Goal: Contribute content: Contribute content

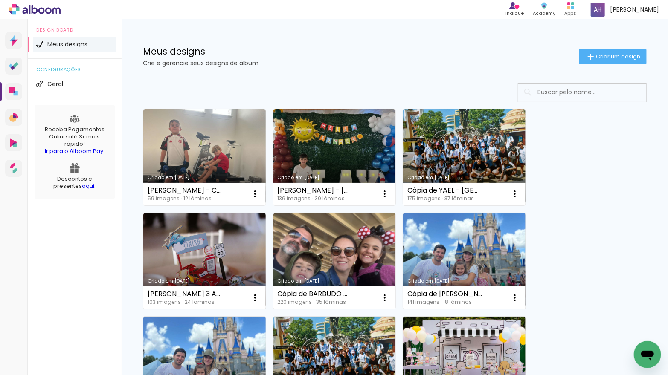
click at [349, 237] on link "Criado em [DATE]" at bounding box center [334, 261] width 122 height 96
click at [589, 55] on iron-icon at bounding box center [591, 57] width 10 height 10
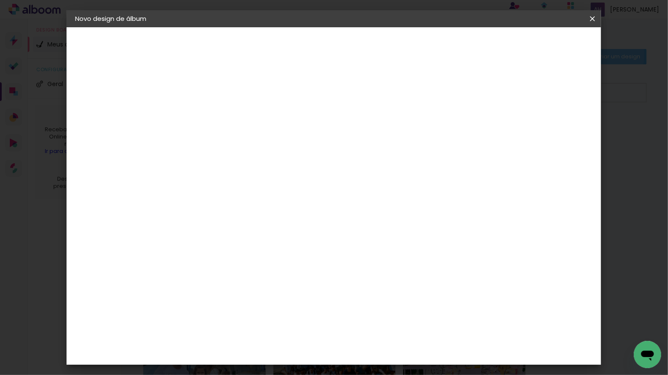
click at [215, 114] on input at bounding box center [215, 114] width 0 height 13
type input "[PERSON_NAME] - [GEOGRAPHIC_DATA] E [GEOGRAPHIC_DATA]"
type paper-input "[PERSON_NAME] - [GEOGRAPHIC_DATA] E [GEOGRAPHIC_DATA]"
click at [0, 0] on slot "Avançar" at bounding box center [0, 0] width 0 height 0
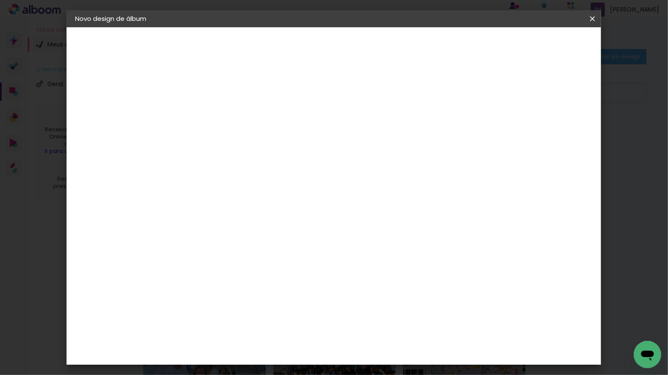
click at [230, 263] on div "Go image" at bounding box center [219, 270] width 21 height 14
click at [0, 0] on slot "Avançar" at bounding box center [0, 0] width 0 height 0
click at [248, 142] on input "text" at bounding box center [231, 148] width 33 height 13
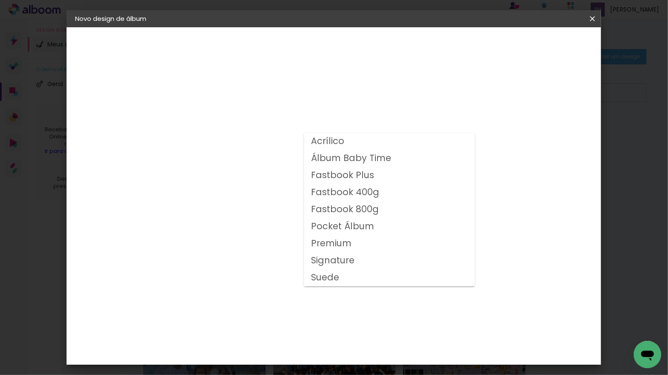
click at [0, 0] on slot "Fastbook 400g" at bounding box center [0, 0] width 0 height 0
type input "Fastbook 400g"
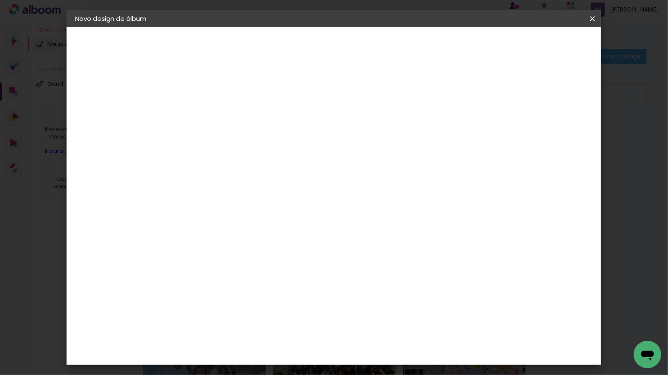
scroll to position [196, 0]
click at [272, 225] on span "25 × 25" at bounding box center [252, 236] width 40 height 23
click at [0, 0] on slot "Avançar" at bounding box center [0, 0] width 0 height 0
type input "3"
type paper-input "3"
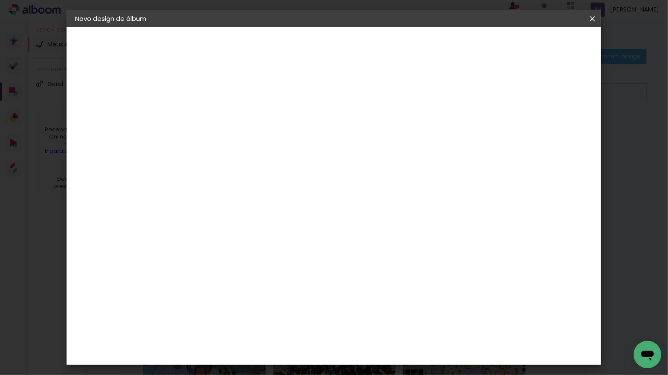
click at [219, 88] on input "3" at bounding box center [207, 92] width 29 height 11
click at [546, 47] on span "Iniciar design" at bounding box center [526, 45] width 39 height 6
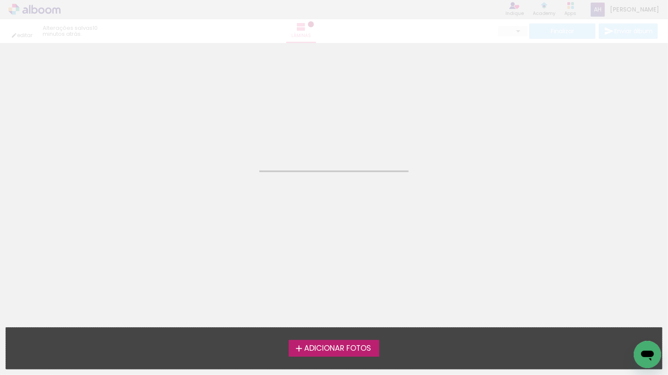
click at [326, 349] on span "Adicionar Fotos" at bounding box center [337, 349] width 67 height 8
click at [0, 0] on input "file" at bounding box center [0, 0] width 0 height 0
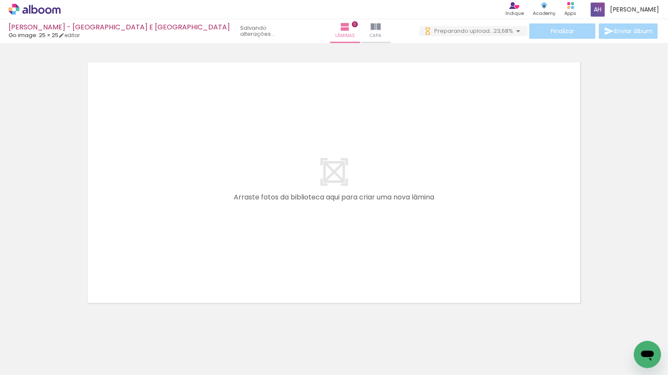
click at [34, 349] on input "Todas as fotos" at bounding box center [24, 349] width 32 height 7
click at [0, 0] on slot "Não utilizadas" at bounding box center [0, 0] width 0 height 0
type input "Não utilizadas"
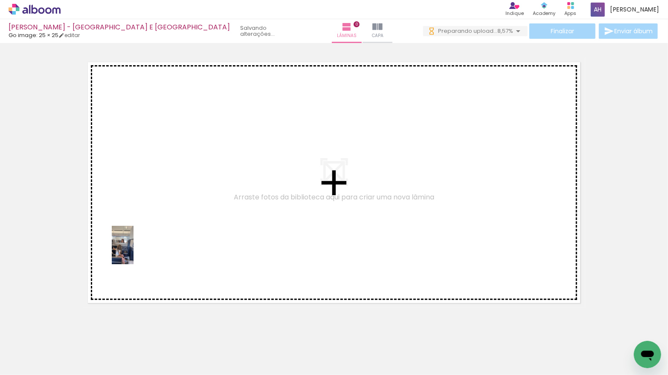
drag, startPoint x: 89, startPoint y: 350, endPoint x: 138, endPoint y: 250, distance: 110.7
click at [138, 250] on quentale-workspace at bounding box center [334, 187] width 668 height 375
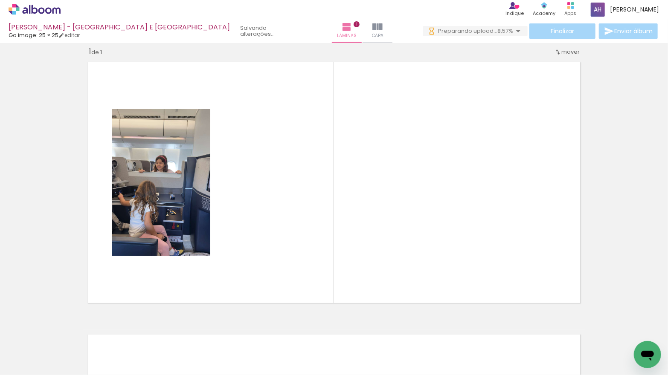
scroll to position [11, 0]
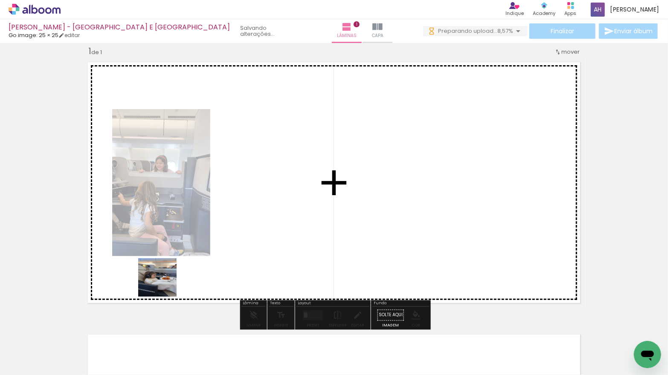
drag, startPoint x: 84, startPoint y: 343, endPoint x: 167, endPoint y: 282, distance: 102.7
click at [167, 282] on quentale-workspace at bounding box center [334, 187] width 668 height 375
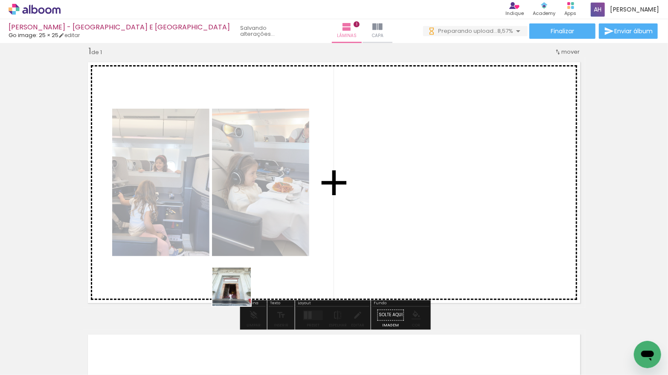
drag, startPoint x: 158, startPoint y: 309, endPoint x: 270, endPoint y: 290, distance: 113.8
click at [271, 290] on quentale-workspace at bounding box center [334, 187] width 668 height 375
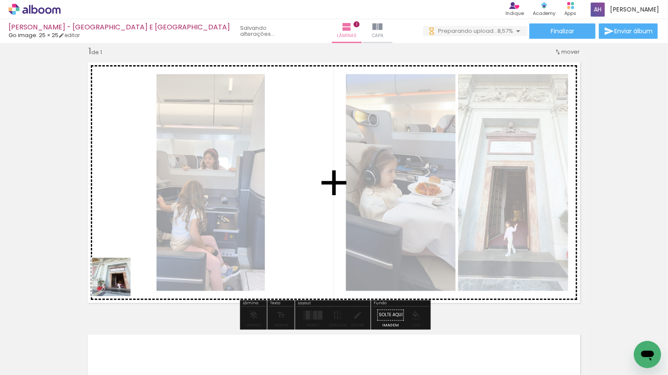
drag, startPoint x: 95, startPoint y: 339, endPoint x: 128, endPoint y: 261, distance: 84.7
click at [128, 261] on quentale-workspace at bounding box center [334, 187] width 668 height 375
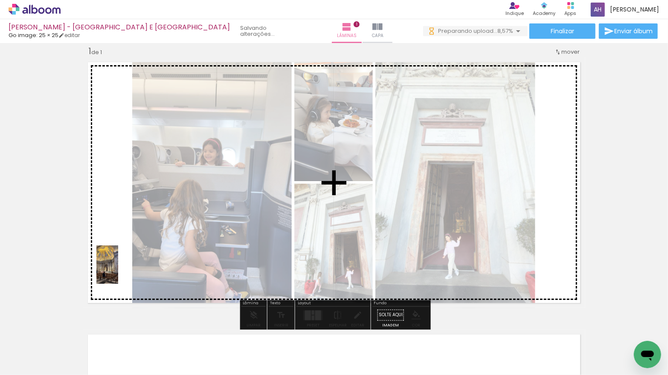
drag, startPoint x: 97, startPoint y: 332, endPoint x: 122, endPoint y: 271, distance: 65.3
click at [122, 271] on quentale-workspace at bounding box center [334, 187] width 668 height 375
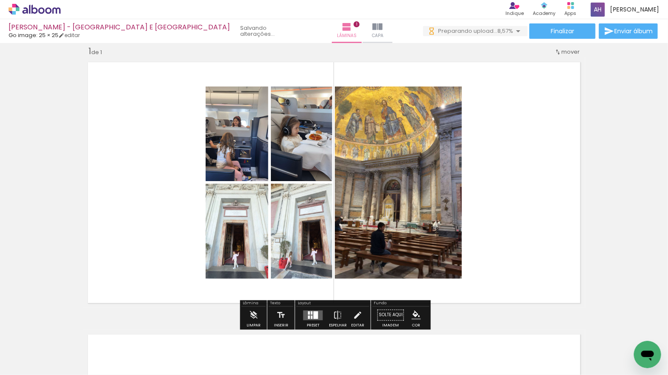
click at [311, 312] on div at bounding box center [312, 312] width 2 height 3
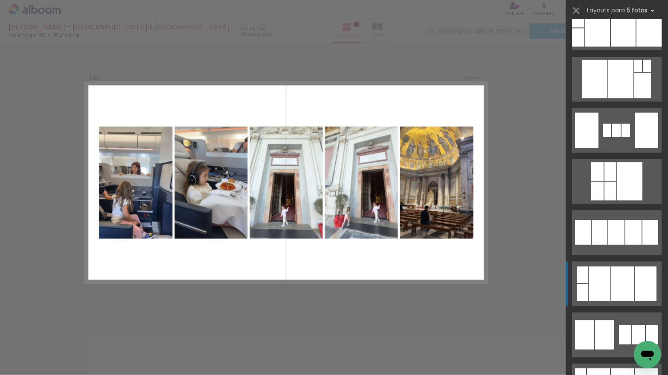
scroll to position [1124, 0]
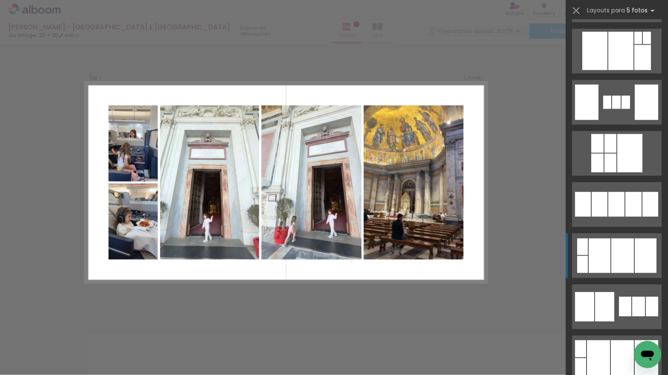
click at [604, 250] on div at bounding box center [600, 255] width 22 height 35
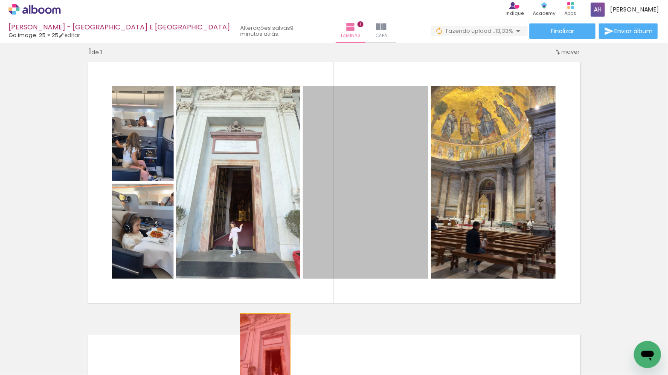
drag, startPoint x: 343, startPoint y: 190, endPoint x: 265, endPoint y: 352, distance: 179.5
click at [264, 354] on quentale-workspace at bounding box center [334, 187] width 668 height 375
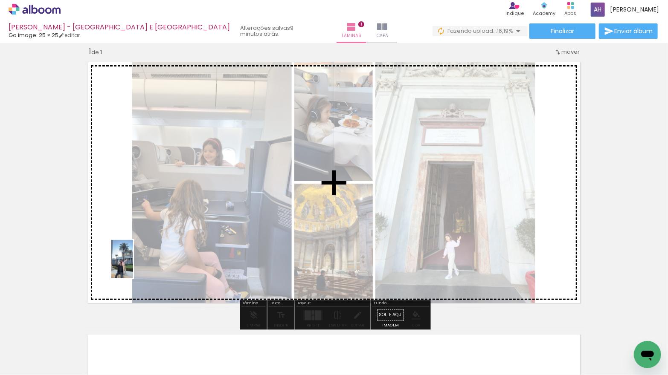
drag, startPoint x: 143, startPoint y: 323, endPoint x: 136, endPoint y: 262, distance: 61.9
click at [135, 262] on quentale-workspace at bounding box center [334, 187] width 668 height 375
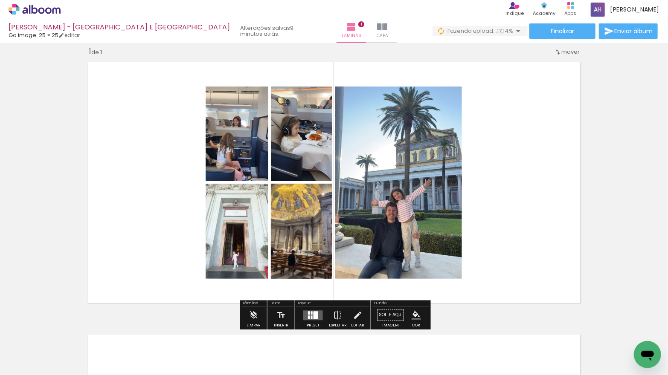
click at [311, 313] on quentale-layouter at bounding box center [313, 316] width 20 height 10
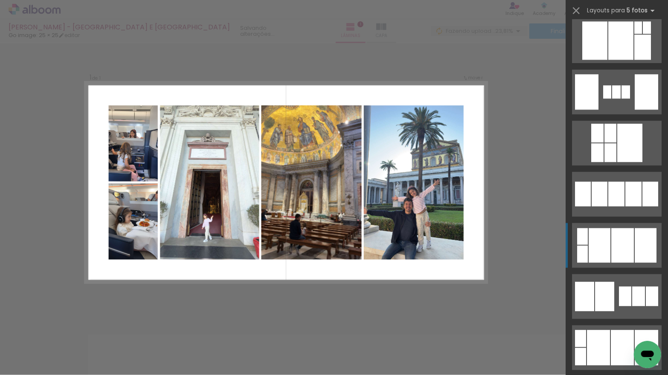
scroll to position [1136, 0]
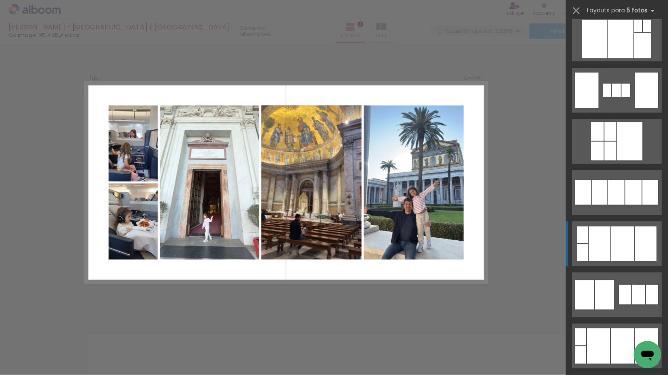
click at [610, 243] on quentale-layouter at bounding box center [617, 243] width 90 height 45
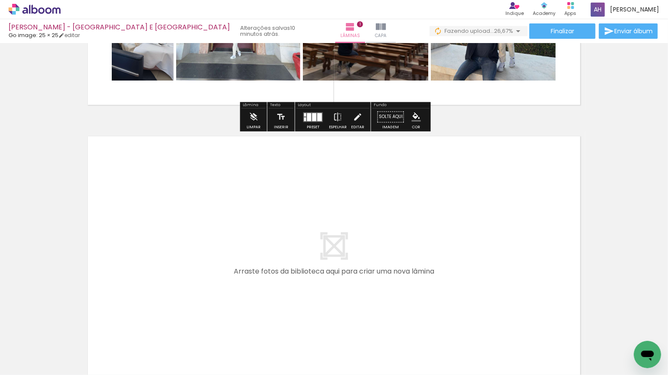
scroll to position [230, 0]
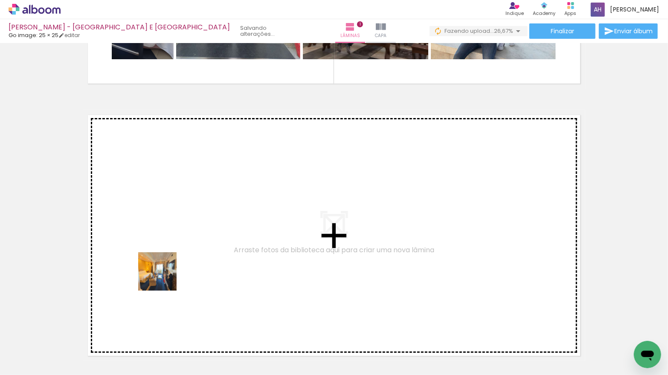
drag, startPoint x: 142, startPoint y: 344, endPoint x: 165, endPoint y: 272, distance: 75.6
click at [165, 272] on quentale-workspace at bounding box center [334, 187] width 668 height 375
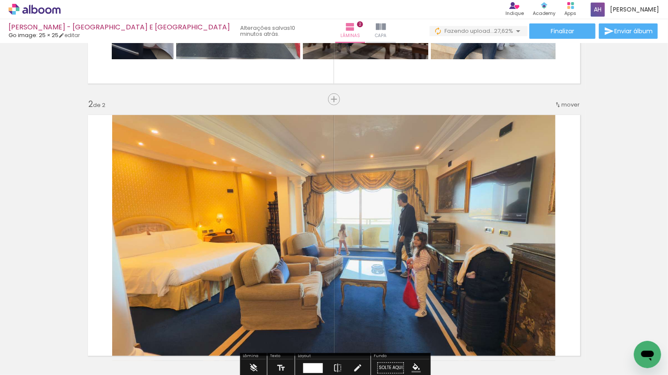
scroll to position [283, 0]
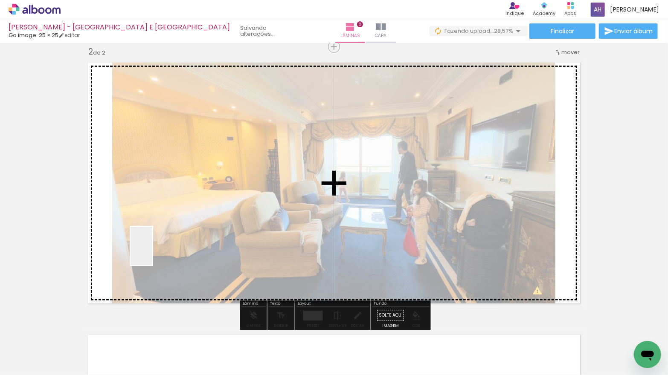
click at [156, 253] on quentale-workspace at bounding box center [334, 187] width 668 height 375
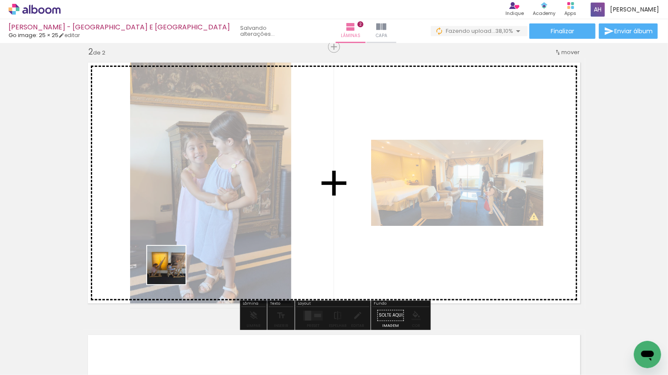
drag, startPoint x: 139, startPoint y: 348, endPoint x: 175, endPoint y: 266, distance: 89.0
click at [175, 266] on quentale-workspace at bounding box center [334, 187] width 668 height 375
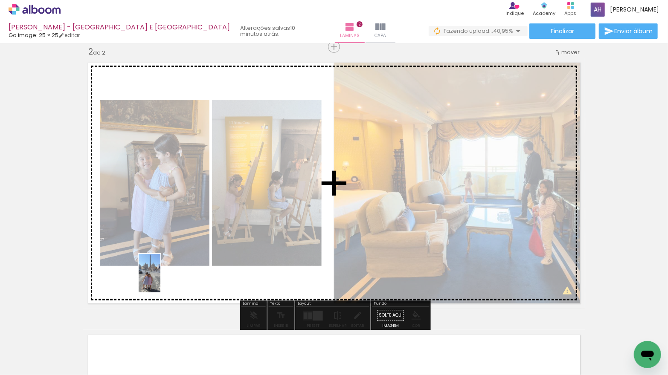
drag, startPoint x: 141, startPoint y: 337, endPoint x: 164, endPoint y: 279, distance: 62.2
click at [164, 280] on quentale-workspace at bounding box center [334, 187] width 668 height 375
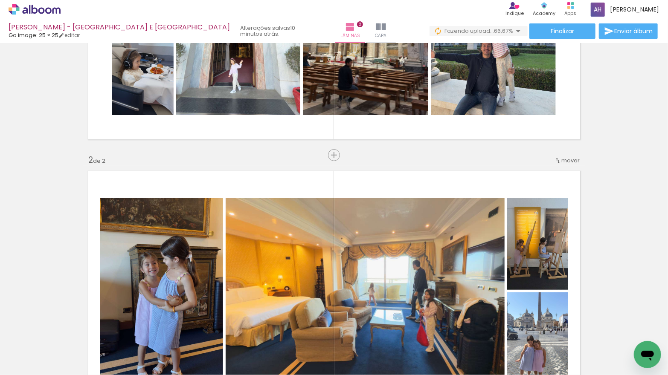
scroll to position [122, 0]
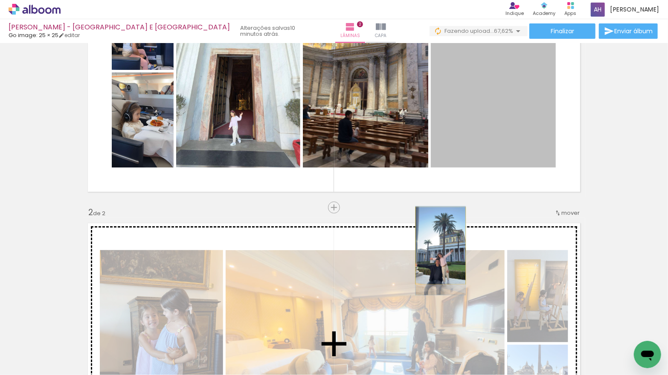
drag, startPoint x: 448, startPoint y: 200, endPoint x: 440, endPoint y: 246, distance: 46.7
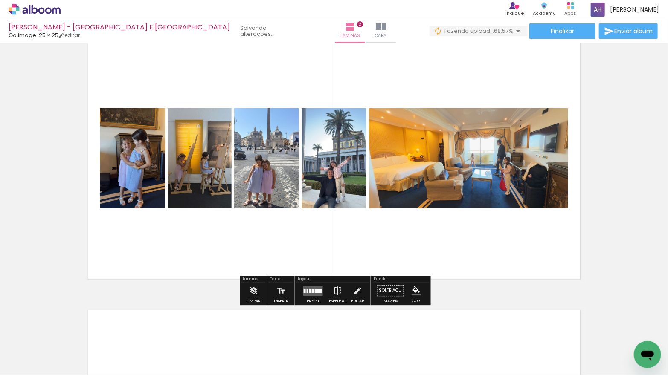
scroll to position [309, 0]
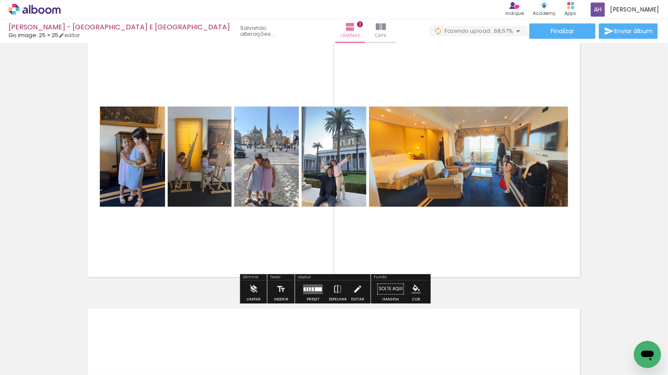
click at [309, 291] on quentale-layouter at bounding box center [313, 290] width 20 height 10
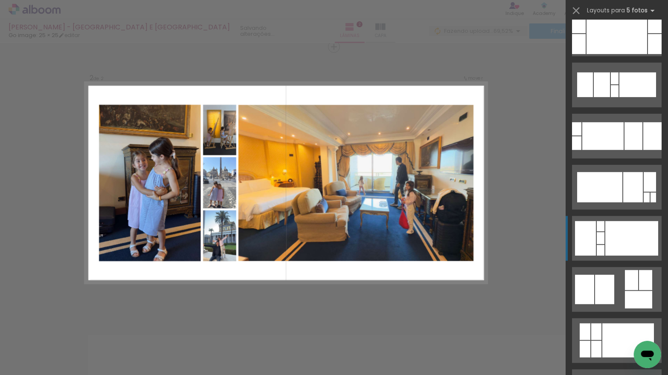
scroll to position [242, 0]
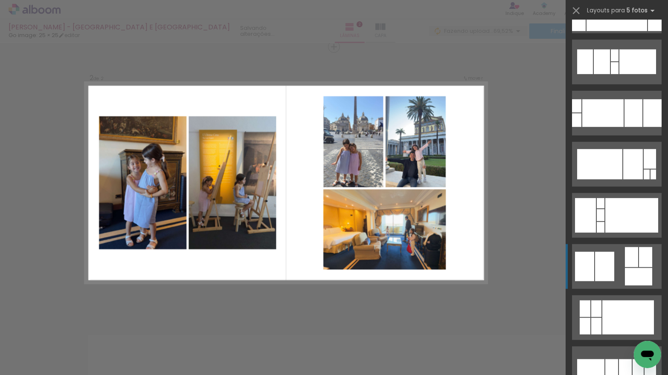
click at [610, 265] on div at bounding box center [604, 266] width 19 height 29
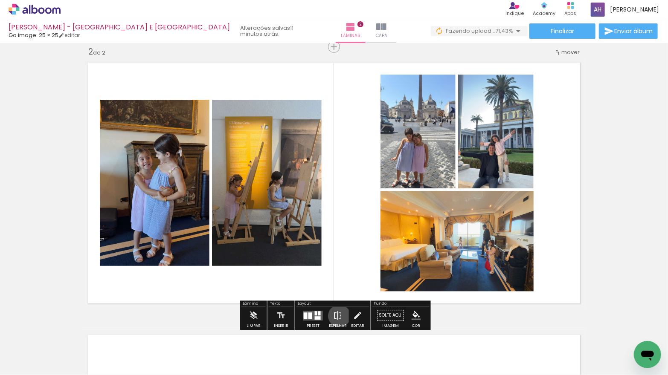
click at [337, 316] on iron-icon at bounding box center [337, 316] width 9 height 17
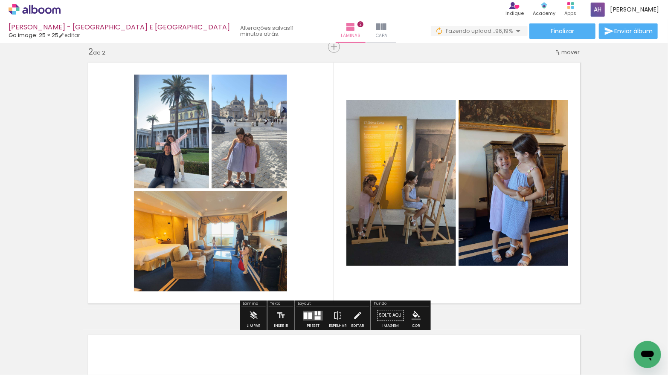
click at [177, 140] on quentale-photo at bounding box center [171, 132] width 75 height 114
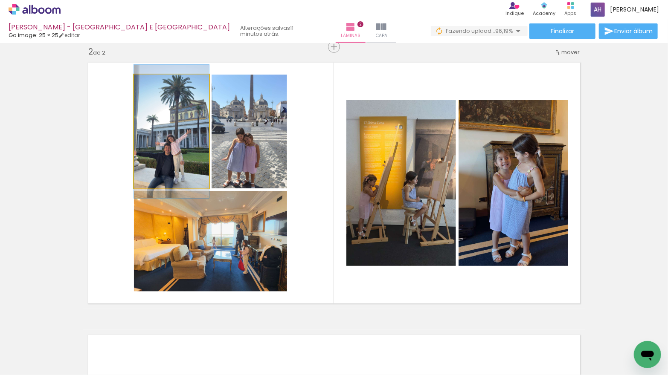
click at [177, 139] on album-spread "2 de 2" at bounding box center [334, 183] width 503 height 251
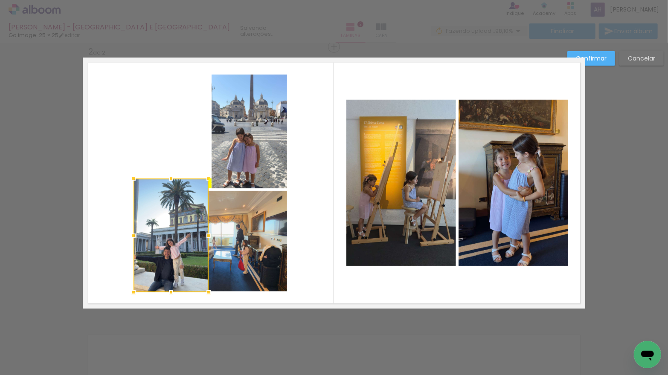
drag, startPoint x: 172, startPoint y: 139, endPoint x: 167, endPoint y: 243, distance: 104.2
click at [168, 243] on div at bounding box center [171, 236] width 75 height 114
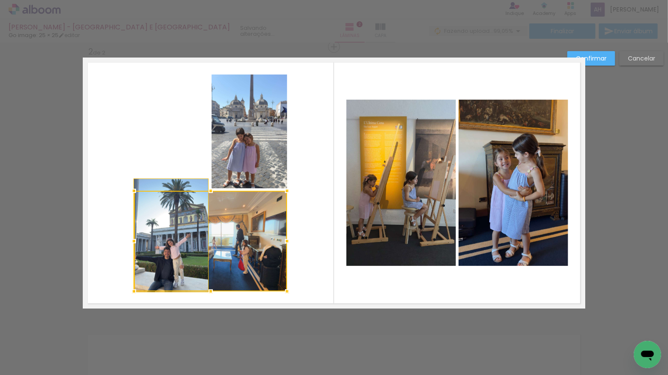
click at [230, 242] on div at bounding box center [210, 241] width 153 height 101
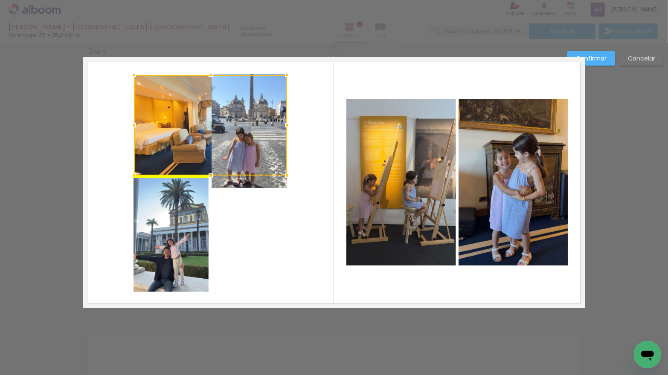
drag, startPoint x: 221, startPoint y: 228, endPoint x: 222, endPoint y: 127, distance: 101.5
click at [222, 127] on div at bounding box center [210, 125] width 153 height 101
drag, startPoint x: 269, startPoint y: 203, endPoint x: 267, endPoint y: 198, distance: 5.5
click at [269, 202] on quentale-layouter at bounding box center [334, 182] width 503 height 251
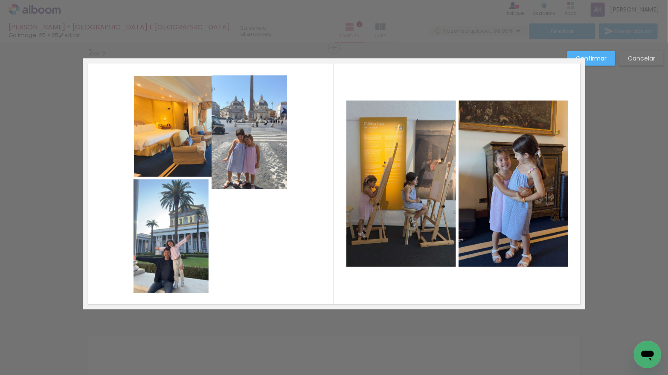
click at [252, 171] on quentale-photo at bounding box center [250, 133] width 76 height 114
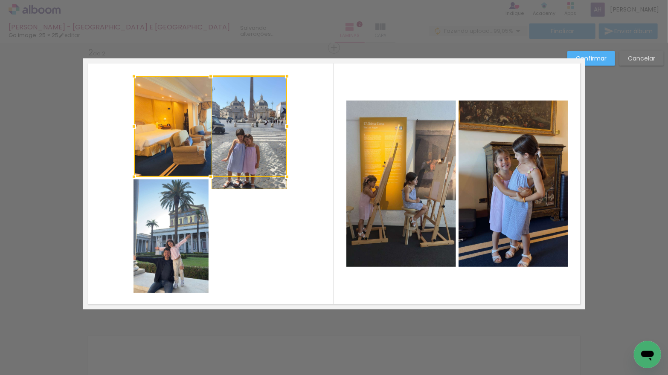
click at [252, 171] on div at bounding box center [210, 126] width 153 height 101
drag, startPoint x: 246, startPoint y: 174, endPoint x: 247, endPoint y: 162, distance: 12.4
click at [247, 162] on div at bounding box center [210, 126] width 153 height 101
click at [254, 183] on quentale-photo at bounding box center [250, 133] width 76 height 114
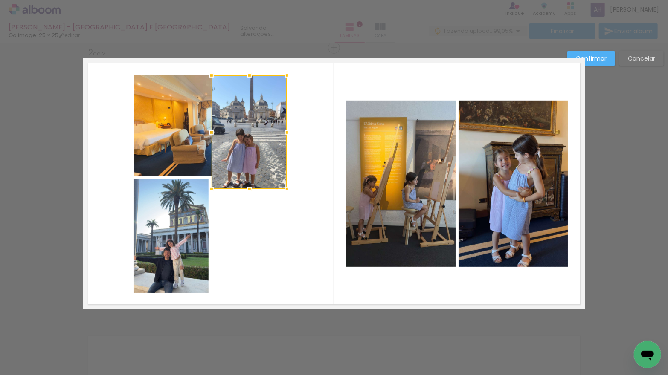
click at [254, 183] on div at bounding box center [249, 189] width 17 height 17
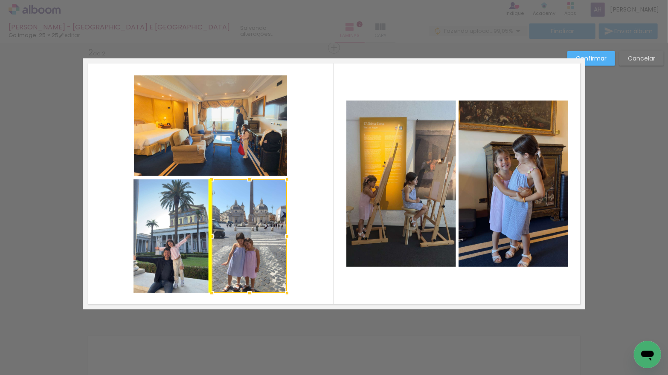
drag, startPoint x: 254, startPoint y: 175, endPoint x: 250, endPoint y: 277, distance: 101.6
click at [251, 276] on div at bounding box center [250, 237] width 76 height 114
click at [322, 248] on quentale-layouter at bounding box center [334, 183] width 503 height 251
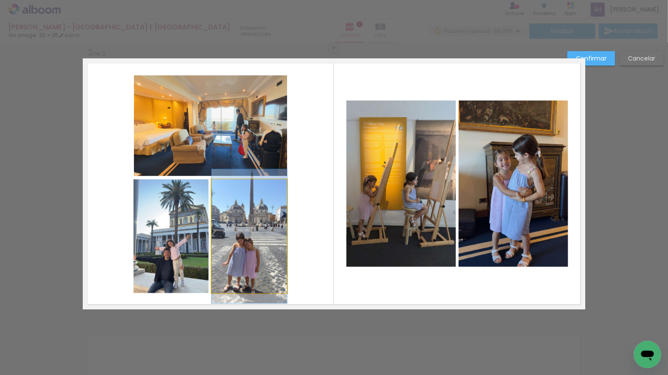
click at [256, 253] on quentale-photo at bounding box center [250, 237] width 76 height 114
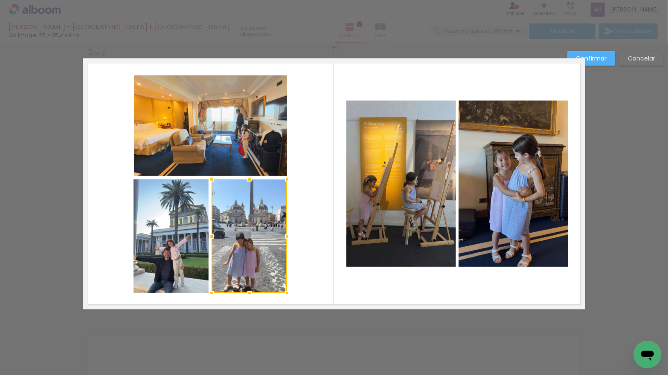
click at [256, 253] on div at bounding box center [250, 237] width 76 height 114
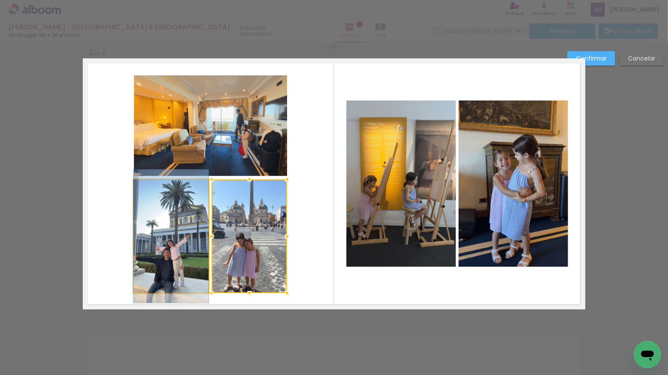
click at [177, 250] on quentale-photo at bounding box center [171, 237] width 75 height 114
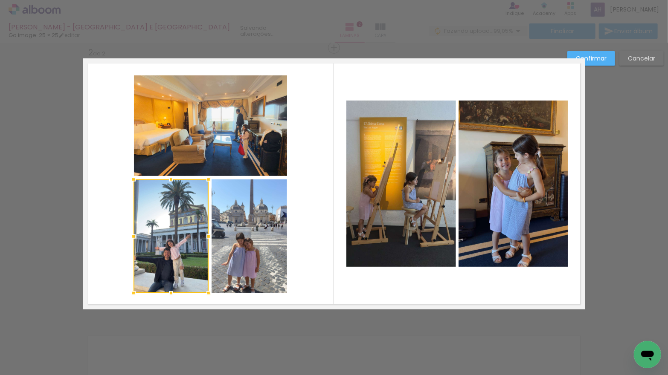
click at [242, 239] on quentale-photo at bounding box center [250, 237] width 76 height 114
click at [209, 239] on div at bounding box center [171, 237] width 75 height 114
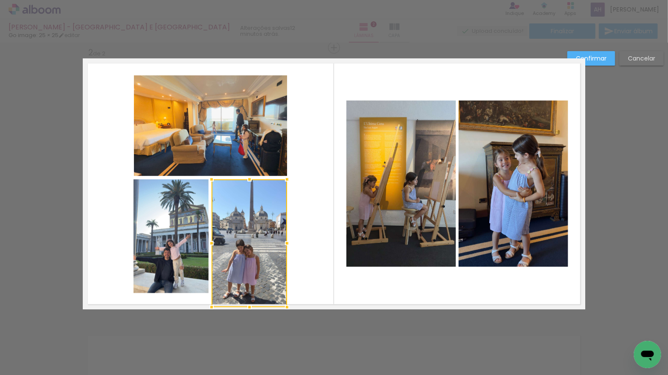
drag, startPoint x: 249, startPoint y: 293, endPoint x: 248, endPoint y: 303, distance: 10.7
click at [248, 305] on div at bounding box center [249, 307] width 17 height 17
click at [186, 269] on quentale-photo at bounding box center [171, 237] width 75 height 114
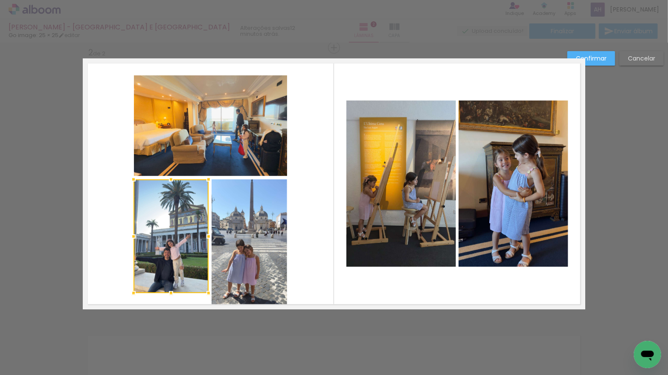
click at [186, 269] on div at bounding box center [171, 237] width 75 height 114
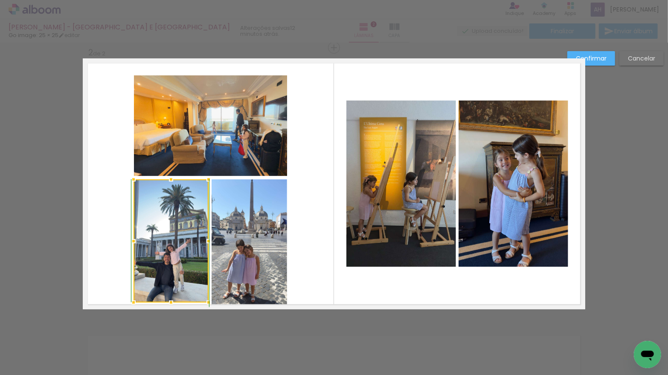
drag, startPoint x: 170, startPoint y: 292, endPoint x: 167, endPoint y: 305, distance: 12.7
click at [167, 305] on div at bounding box center [171, 302] width 17 height 17
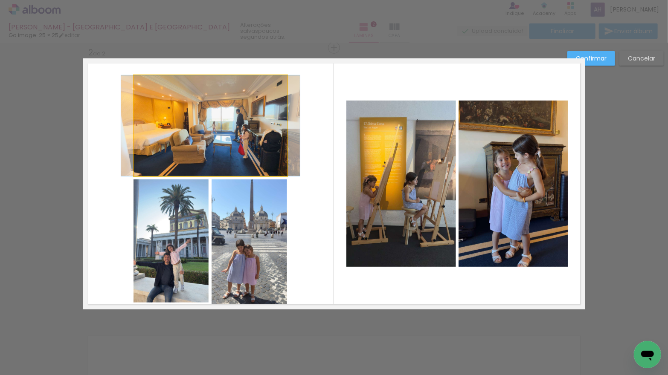
drag, startPoint x: 202, startPoint y: 147, endPoint x: 191, endPoint y: 170, distance: 25.6
click at [202, 147] on quentale-photo at bounding box center [210, 126] width 153 height 101
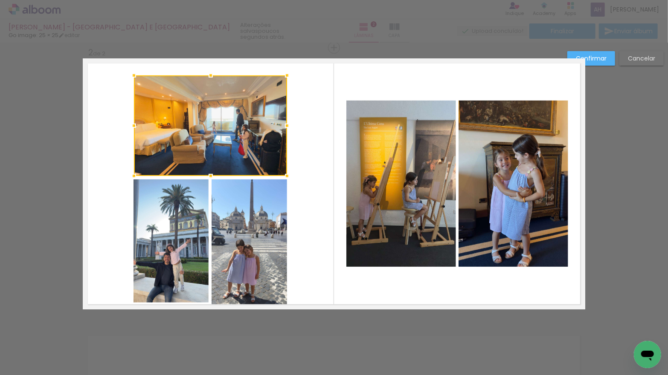
click at [181, 192] on quentale-photo at bounding box center [171, 241] width 75 height 123
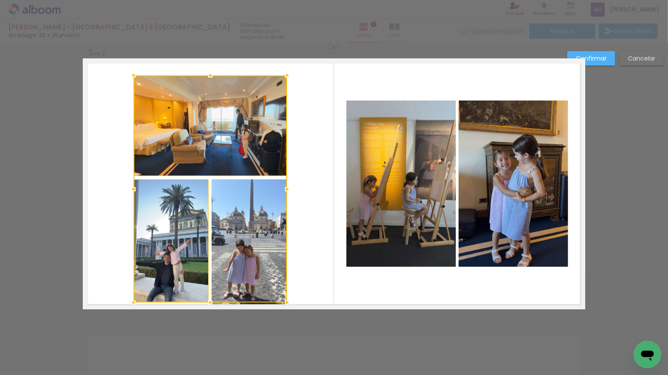
click at [228, 203] on div at bounding box center [211, 189] width 154 height 227
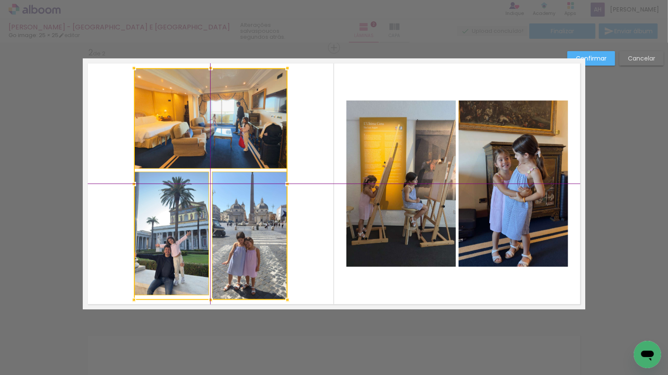
drag, startPoint x: 227, startPoint y: 152, endPoint x: 227, endPoint y: 146, distance: 5.5
click at [227, 146] on div at bounding box center [211, 184] width 154 height 232
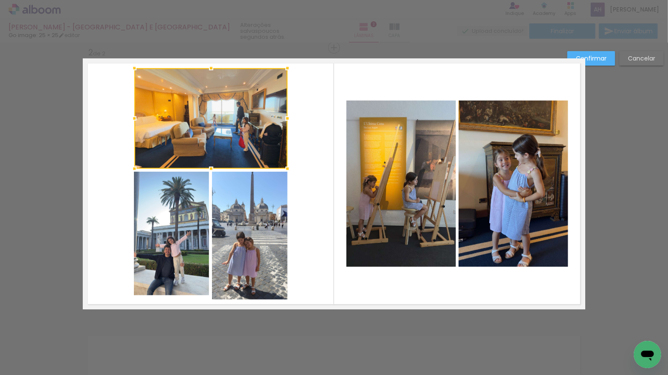
drag, startPoint x: 319, startPoint y: 202, endPoint x: 302, endPoint y: 208, distance: 18.1
click at [319, 202] on quentale-layouter at bounding box center [334, 183] width 503 height 251
click at [174, 225] on album-spread "2 de 2" at bounding box center [334, 183] width 503 height 251
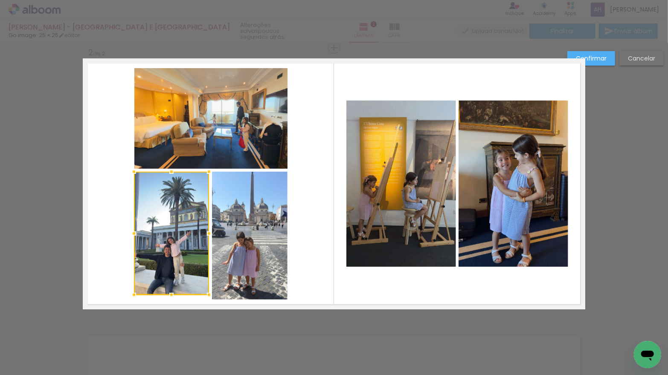
drag, startPoint x: 238, startPoint y: 295, endPoint x: 246, endPoint y: 296, distance: 7.9
click at [238, 295] on album-spread "2 de 2" at bounding box center [334, 183] width 503 height 251
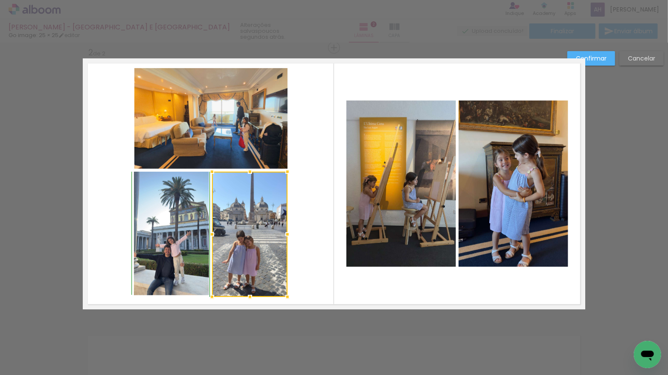
drag, startPoint x: 249, startPoint y: 299, endPoint x: 261, endPoint y: 290, distance: 14.9
click at [249, 297] on div at bounding box center [249, 297] width 17 height 17
click at [318, 253] on quentale-layouter at bounding box center [334, 183] width 503 height 251
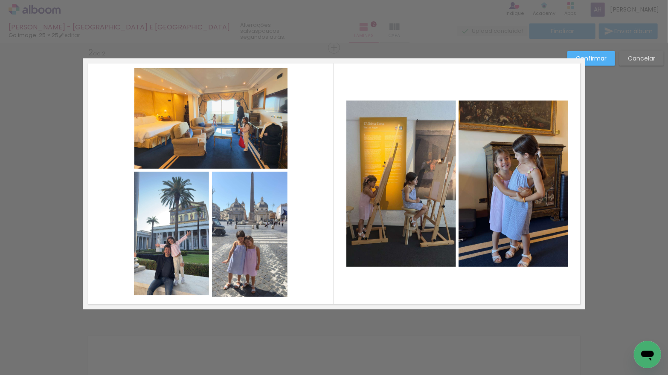
click at [275, 266] on quentale-photo at bounding box center [250, 234] width 76 height 125
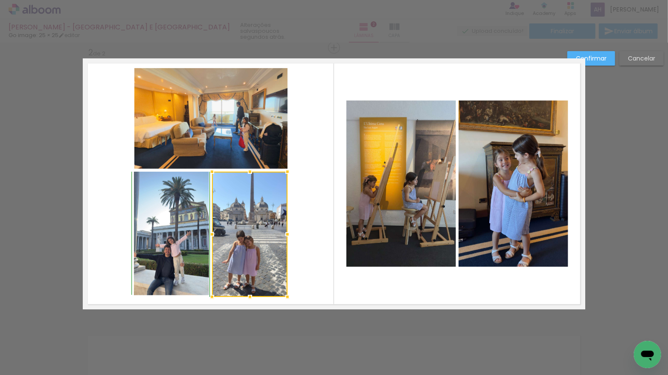
drag, startPoint x: 250, startPoint y: 295, endPoint x: 250, endPoint y: 290, distance: 5.5
click at [250, 290] on div at bounding box center [249, 297] width 17 height 17
click at [325, 263] on quentale-layouter at bounding box center [334, 183] width 503 height 251
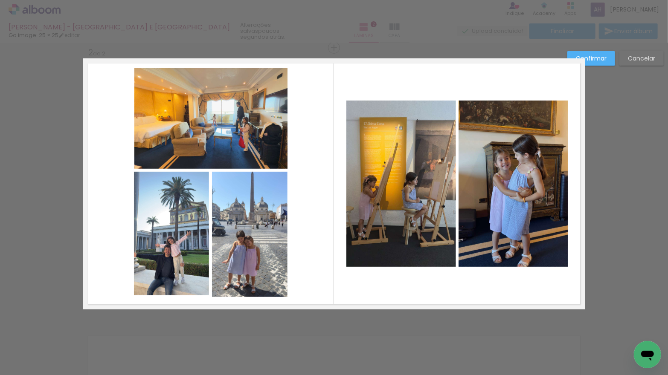
click at [156, 250] on quentale-photo at bounding box center [171, 233] width 75 height 123
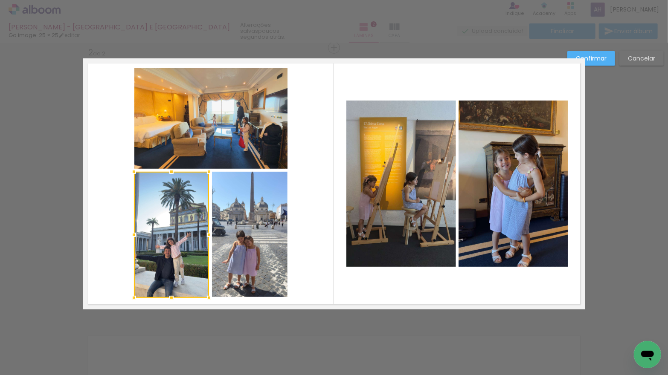
drag, startPoint x: 171, startPoint y: 294, endPoint x: 169, endPoint y: 300, distance: 6.6
click at [169, 300] on div at bounding box center [171, 298] width 17 height 17
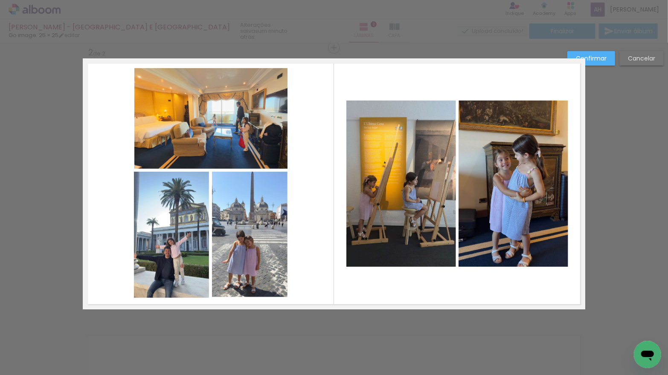
click at [0, 0] on slot "Cancelar" at bounding box center [0, 0] width 0 height 0
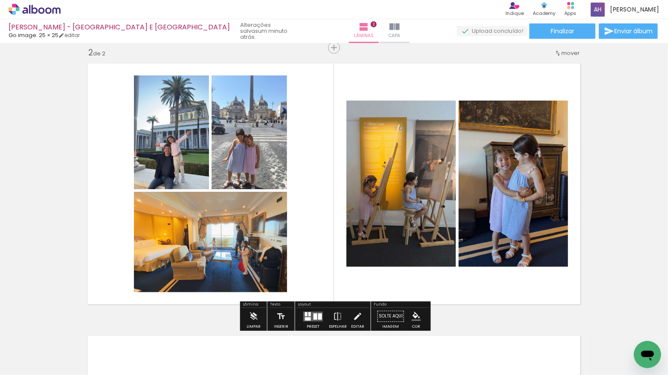
click at [155, 149] on quentale-photo at bounding box center [171, 133] width 75 height 114
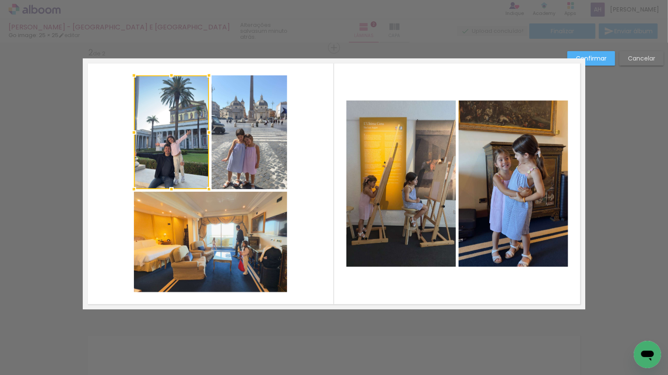
scroll to position [283, 0]
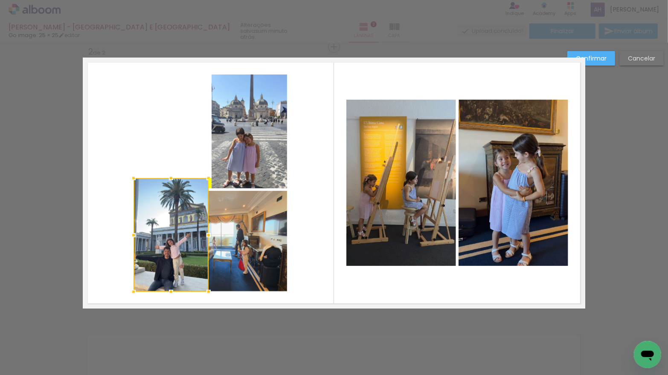
drag, startPoint x: 165, startPoint y: 137, endPoint x: 184, endPoint y: 238, distance: 103.7
click at [162, 240] on div at bounding box center [171, 235] width 75 height 114
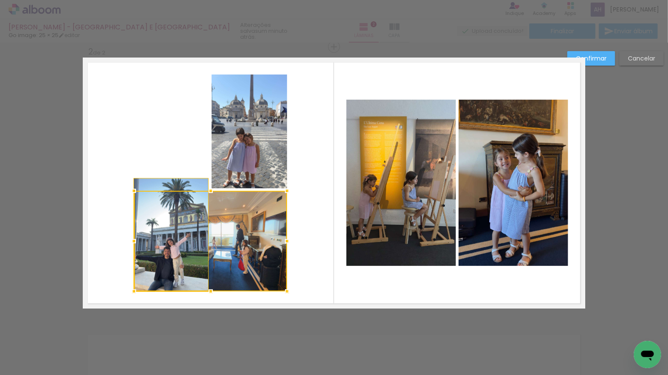
click at [238, 241] on div at bounding box center [210, 241] width 153 height 101
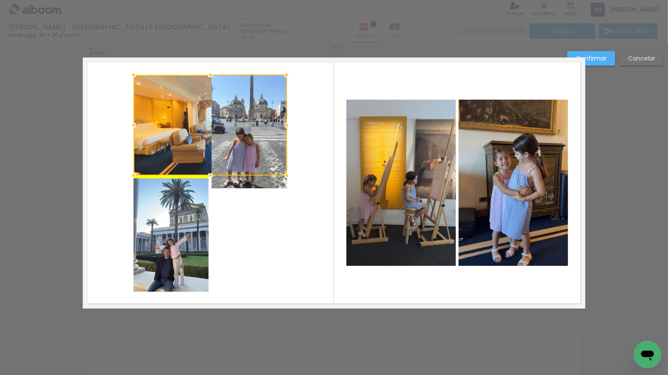
drag, startPoint x: 224, startPoint y: 246, endPoint x: 230, endPoint y: 142, distance: 104.3
click at [223, 129] on div at bounding box center [210, 125] width 153 height 101
click at [242, 183] on quentale-photo at bounding box center [250, 132] width 76 height 114
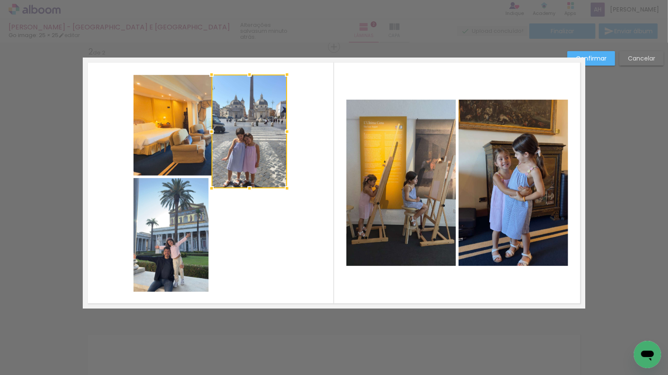
click at [242, 183] on div at bounding box center [249, 188] width 17 height 17
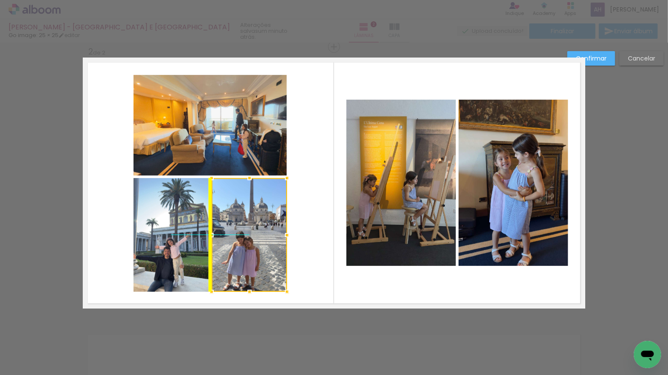
drag, startPoint x: 243, startPoint y: 153, endPoint x: 241, endPoint y: 255, distance: 102.0
click at [239, 256] on div at bounding box center [250, 235] width 76 height 114
click at [319, 246] on quentale-layouter at bounding box center [334, 183] width 503 height 251
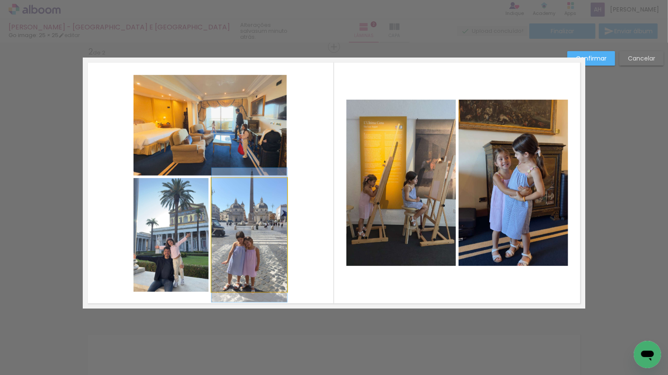
click at [269, 239] on quentale-photo at bounding box center [250, 235] width 76 height 114
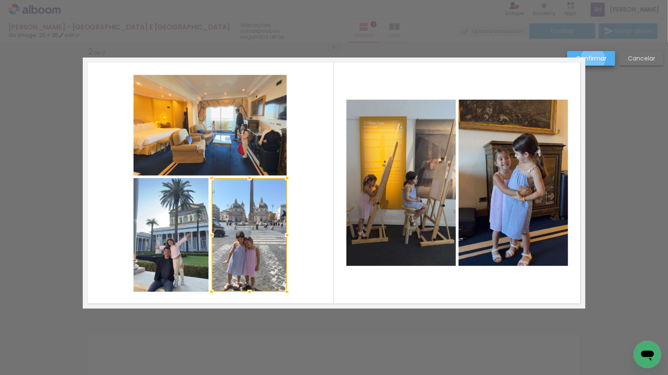
click at [0, 0] on slot "Confirmar" at bounding box center [0, 0] width 0 height 0
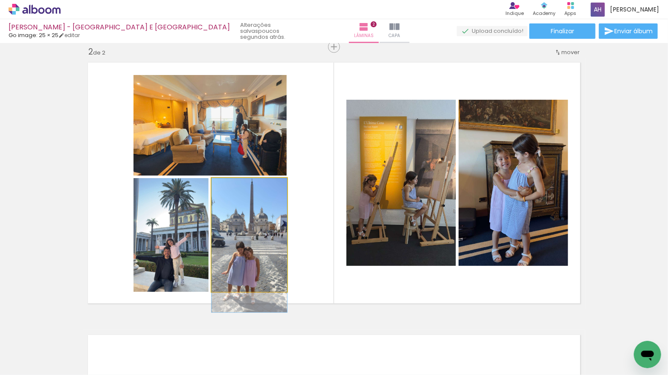
drag, startPoint x: 253, startPoint y: 225, endPoint x: 253, endPoint y: 239, distance: 13.7
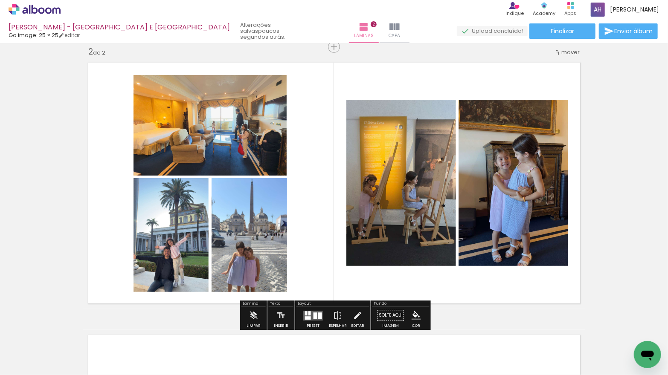
click at [223, 122] on quentale-photo at bounding box center [210, 125] width 153 height 101
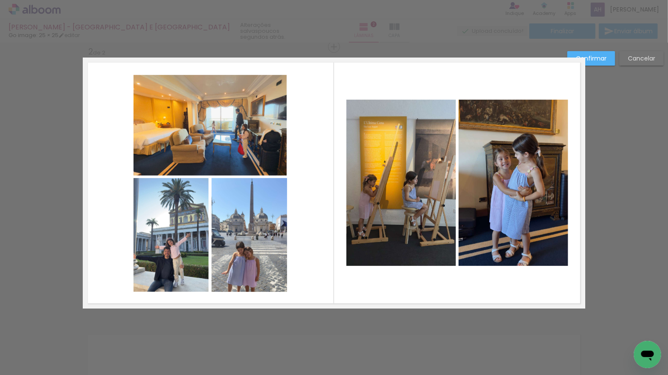
click at [213, 86] on album-spread "2 de 2" at bounding box center [334, 183] width 503 height 251
click at [213, 86] on div at bounding box center [210, 125] width 153 height 101
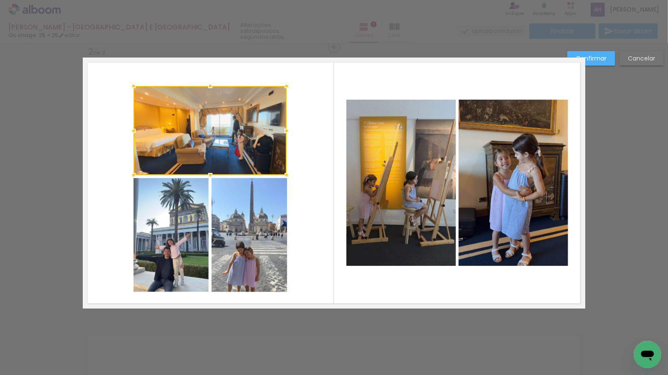
drag, startPoint x: 211, startPoint y: 75, endPoint x: 211, endPoint y: 88, distance: 12.8
click at [211, 88] on div at bounding box center [210, 86] width 17 height 17
drag, startPoint x: 187, startPoint y: 210, endPoint x: 219, endPoint y: 212, distance: 31.6
click at [187, 210] on quentale-photo at bounding box center [171, 235] width 75 height 114
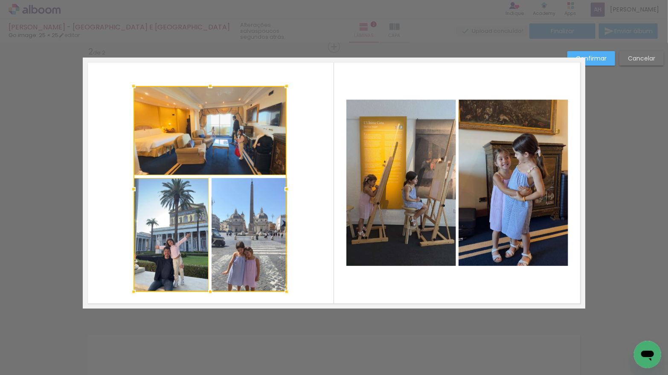
drag, startPoint x: 231, startPoint y: 216, endPoint x: 229, endPoint y: 179, distance: 37.6
click at [231, 215] on div at bounding box center [210, 189] width 153 height 206
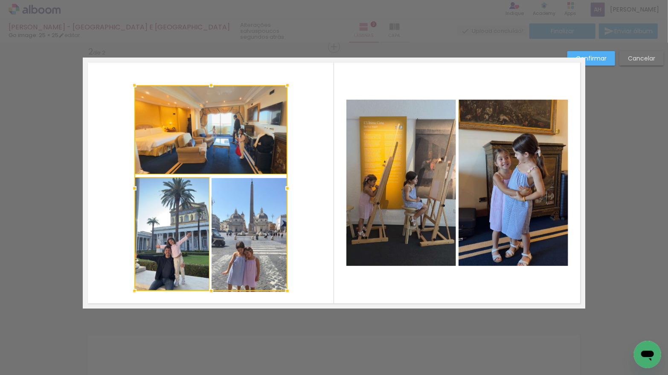
click at [227, 153] on div at bounding box center [210, 188] width 153 height 206
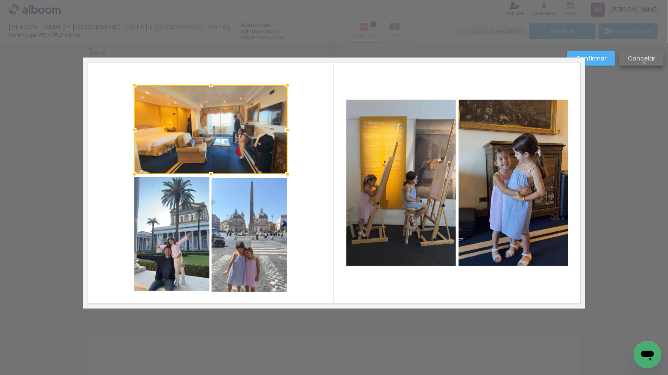
click at [644, 63] on paper-button "Cancelar" at bounding box center [641, 58] width 44 height 15
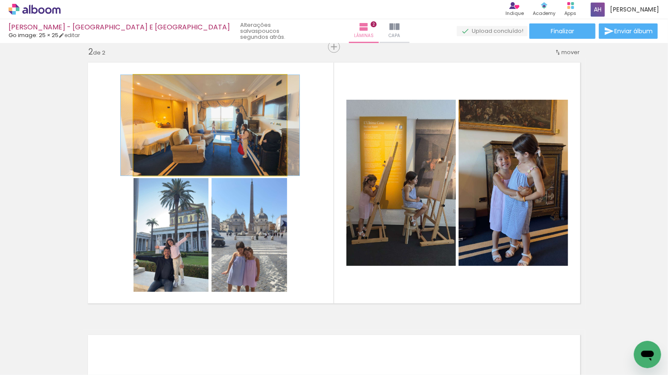
click at [228, 137] on quentale-photo at bounding box center [210, 125] width 153 height 101
click at [166, 141] on quentale-photo at bounding box center [210, 125] width 153 height 101
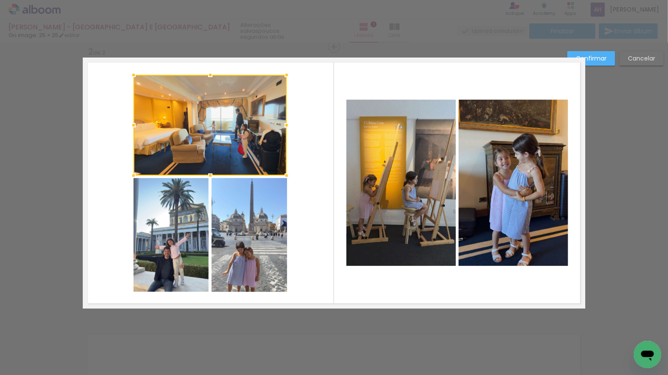
drag, startPoint x: 156, startPoint y: 206, endPoint x: 189, endPoint y: 207, distance: 32.9
click at [156, 206] on quentale-photo at bounding box center [171, 235] width 75 height 114
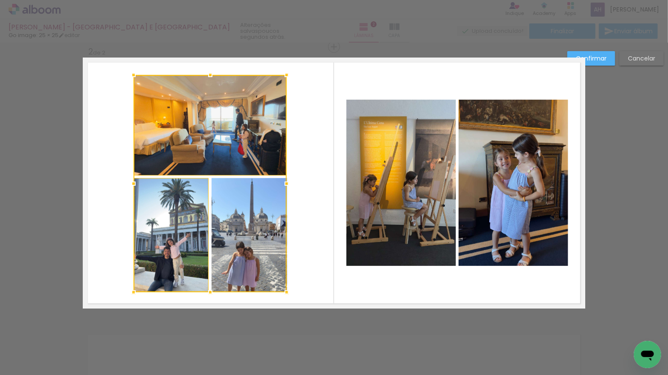
drag, startPoint x: 237, startPoint y: 216, endPoint x: 246, endPoint y: 160, distance: 56.1
click at [237, 216] on div at bounding box center [210, 184] width 153 height 218
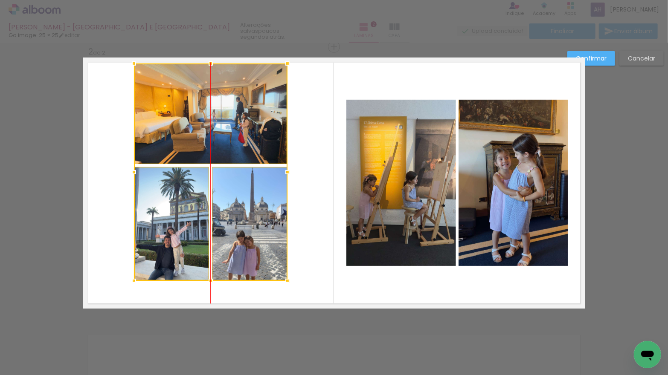
drag, startPoint x: 242, startPoint y: 135, endPoint x: 243, endPoint y: 119, distance: 15.4
click at [242, 123] on div at bounding box center [211, 173] width 154 height 218
drag, startPoint x: 297, startPoint y: 81, endPoint x: 254, endPoint y: 75, distance: 43.5
click at [296, 81] on quentale-layouter at bounding box center [334, 183] width 503 height 251
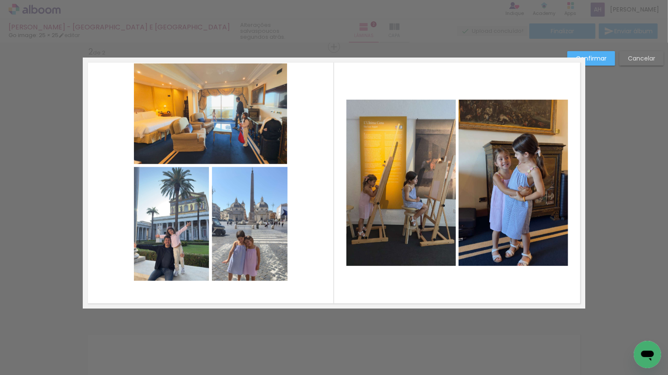
click at [226, 74] on album-spread "2 de 2" at bounding box center [334, 183] width 503 height 251
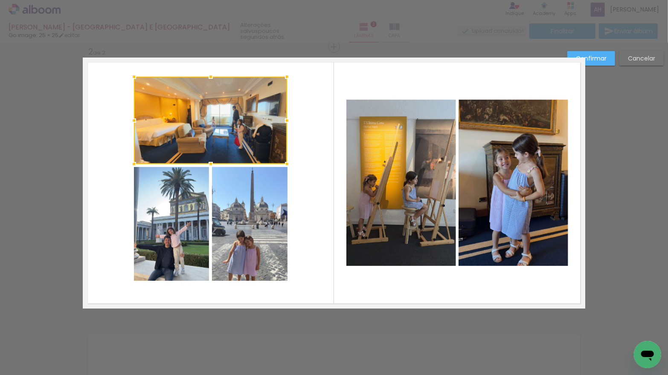
drag, startPoint x: 212, startPoint y: 63, endPoint x: 214, endPoint y: 80, distance: 16.8
click at [213, 76] on div at bounding box center [210, 76] width 17 height 17
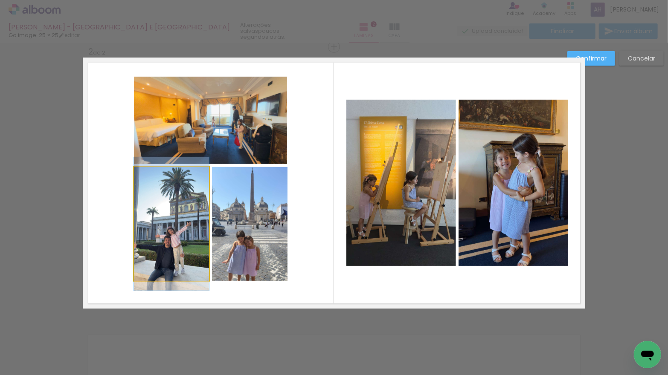
click at [180, 219] on quentale-photo at bounding box center [171, 224] width 75 height 114
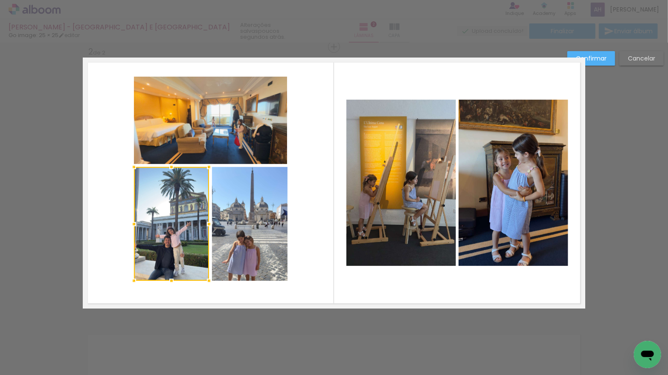
click at [180, 219] on div at bounding box center [171, 224] width 75 height 114
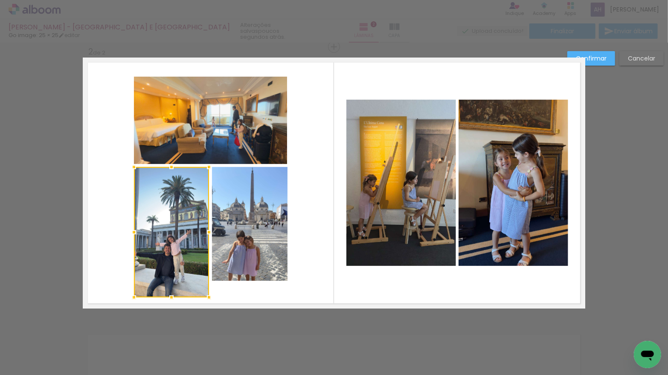
drag, startPoint x: 171, startPoint y: 280, endPoint x: 179, endPoint y: 293, distance: 14.7
click at [169, 296] on div at bounding box center [171, 297] width 17 height 17
click at [243, 270] on quentale-photo at bounding box center [250, 224] width 76 height 114
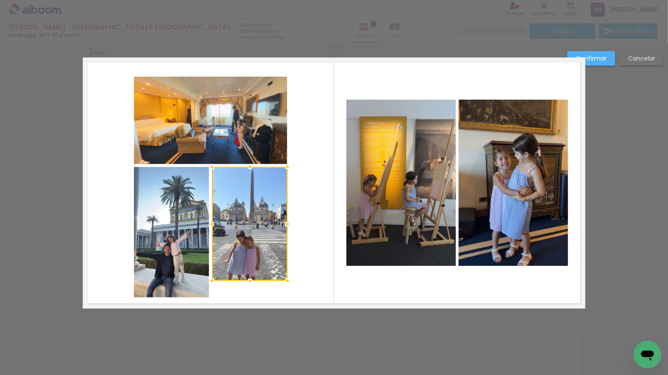
drag, startPoint x: 243, startPoint y: 270, endPoint x: 243, endPoint y: 277, distance: 7.3
click at [243, 270] on div at bounding box center [250, 224] width 76 height 114
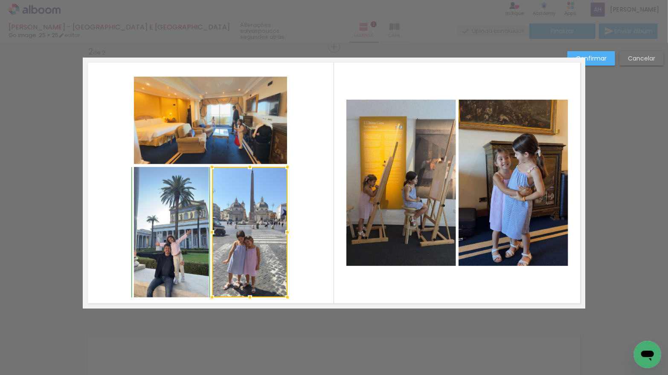
drag, startPoint x: 249, startPoint y: 279, endPoint x: 248, endPoint y: 293, distance: 13.7
click at [248, 293] on div at bounding box center [249, 297] width 17 height 17
click at [309, 265] on quentale-layouter at bounding box center [334, 183] width 503 height 251
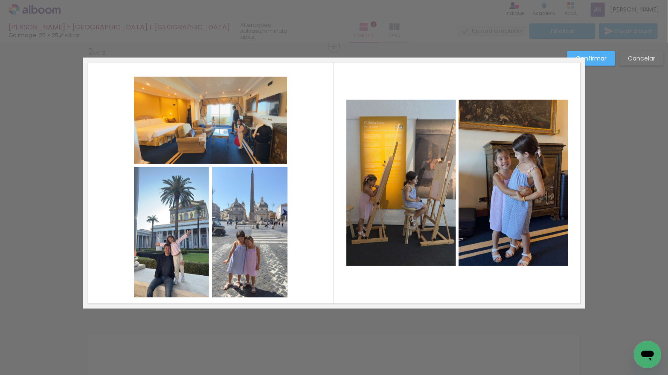
click at [185, 137] on quentale-photo at bounding box center [210, 120] width 153 height 87
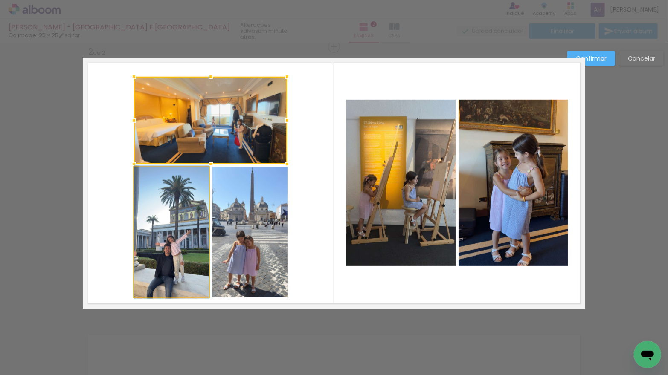
click at [169, 196] on quentale-photo at bounding box center [171, 232] width 75 height 131
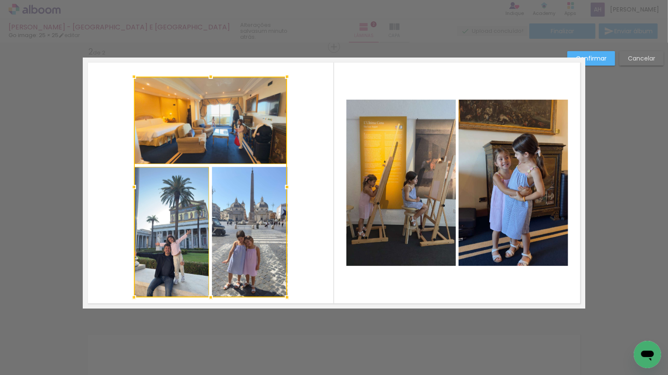
click at [240, 212] on div at bounding box center [210, 187] width 153 height 221
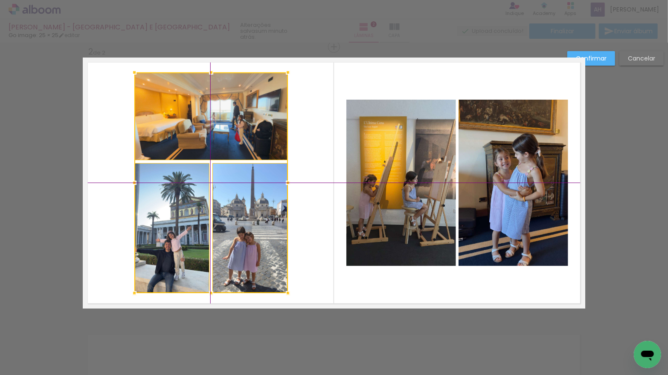
drag, startPoint x: 222, startPoint y: 137, endPoint x: 237, endPoint y: 132, distance: 15.8
click at [221, 133] on div at bounding box center [211, 183] width 154 height 221
click at [0, 0] on slot "Confirmar" at bounding box center [0, 0] width 0 height 0
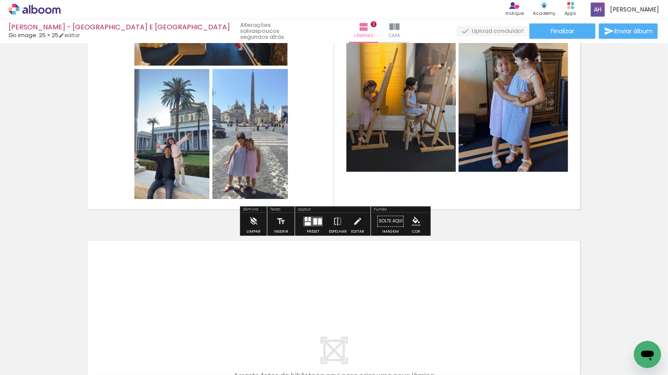
scroll to position [389, 0]
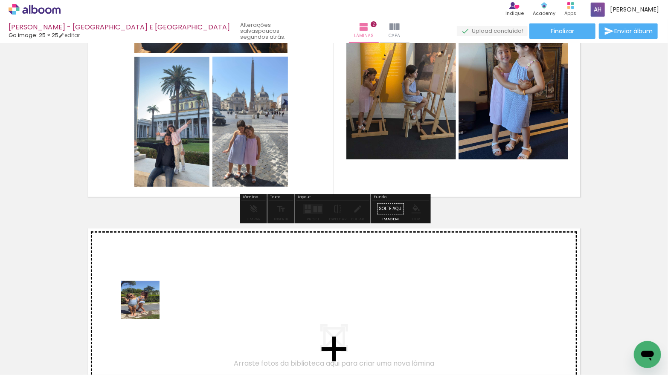
drag, startPoint x: 140, startPoint y: 345, endPoint x: 146, endPoint y: 305, distance: 41.0
click at [146, 305] on quentale-workspace at bounding box center [334, 187] width 668 height 375
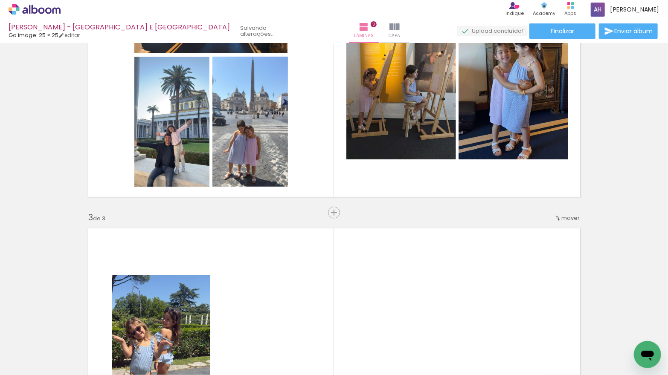
scroll to position [555, 0]
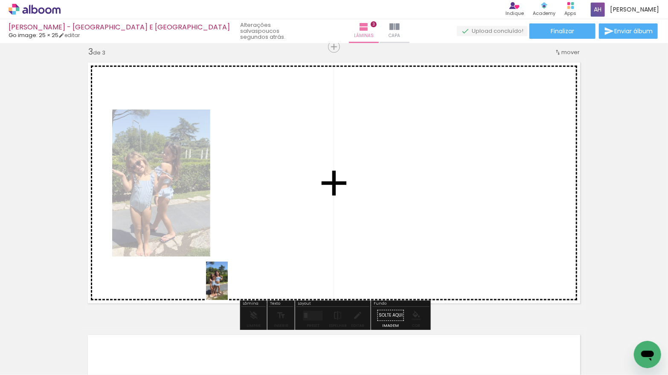
drag, startPoint x: 137, startPoint y: 346, endPoint x: 238, endPoint y: 283, distance: 118.7
click at [238, 283] on quentale-workspace at bounding box center [334, 187] width 668 height 375
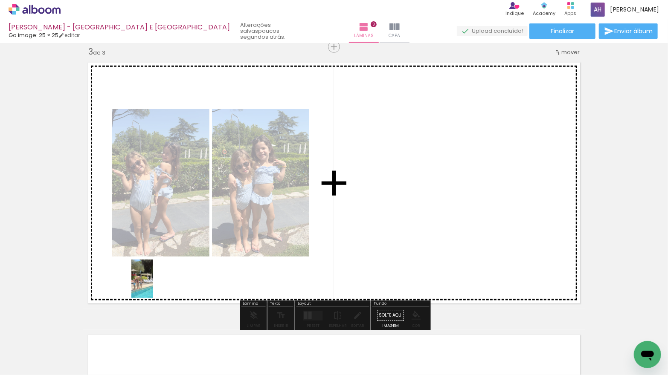
drag, startPoint x: 140, startPoint y: 346, endPoint x: 157, endPoint y: 285, distance: 63.8
click at [157, 285] on quentale-workspace at bounding box center [334, 187] width 668 height 375
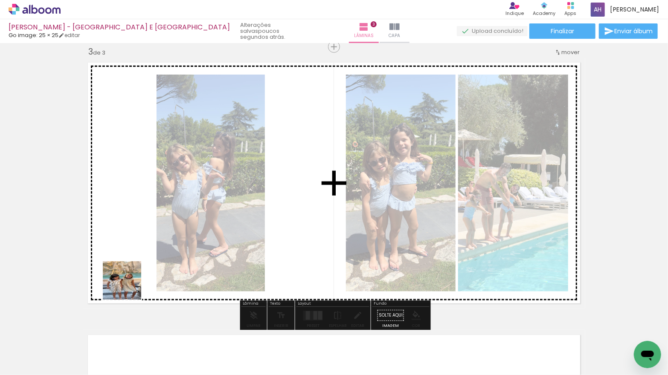
drag, startPoint x: 132, startPoint y: 341, endPoint x: 125, endPoint y: 264, distance: 77.9
click at [125, 264] on quentale-workspace at bounding box center [334, 187] width 668 height 375
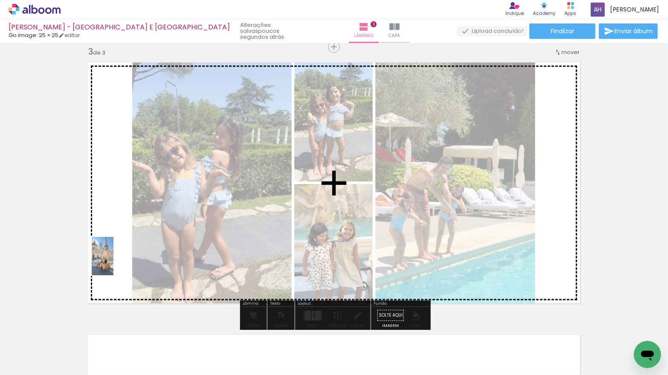
drag, startPoint x: 128, startPoint y: 319, endPoint x: 117, endPoint y: 263, distance: 57.3
click at [117, 263] on quentale-workspace at bounding box center [334, 187] width 668 height 375
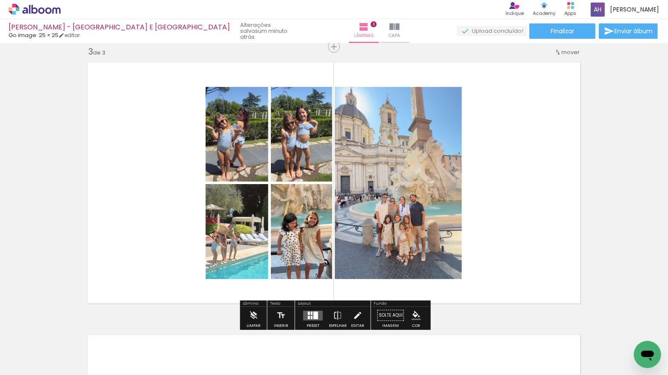
drag, startPoint x: 308, startPoint y: 309, endPoint x: 305, endPoint y: 304, distance: 6.1
click at [308, 309] on div at bounding box center [313, 316] width 23 height 17
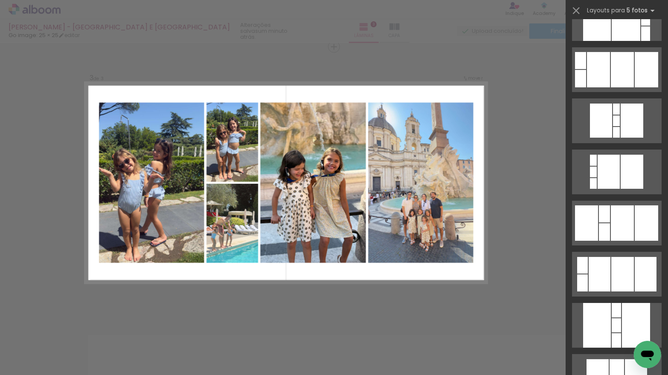
scroll to position [1771, 0]
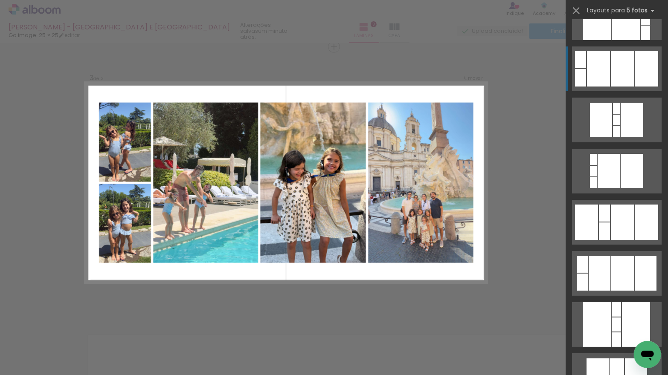
click at [620, 70] on div at bounding box center [622, 68] width 23 height 35
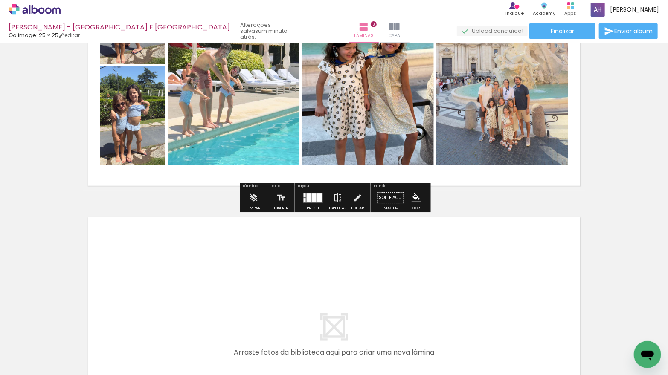
scroll to position [688, 0]
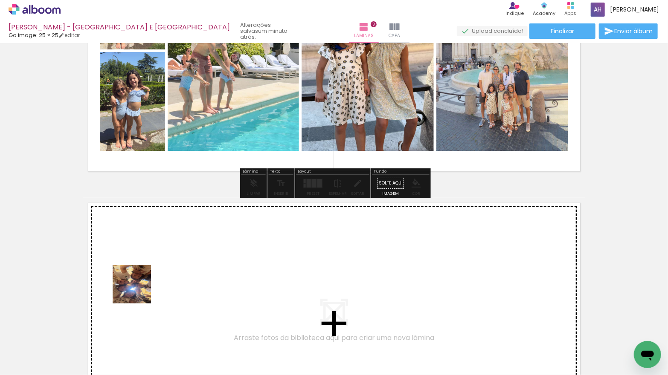
drag, startPoint x: 134, startPoint y: 343, endPoint x: 151, endPoint y: 334, distance: 19.1
click at [138, 289] on quentale-workspace at bounding box center [334, 187] width 668 height 375
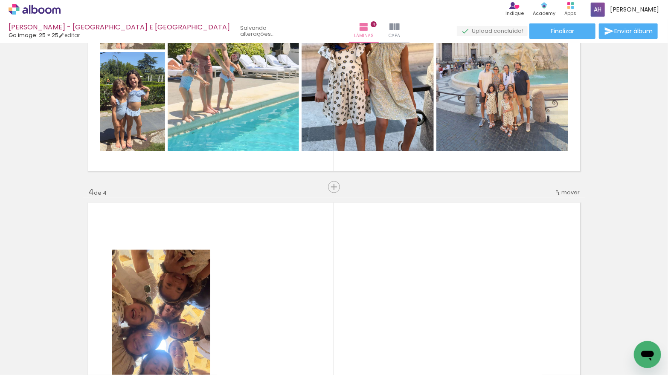
scroll to position [818, 0]
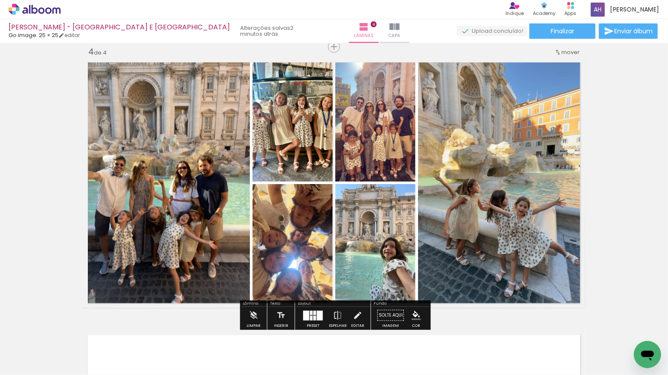
scroll to position [580, 0]
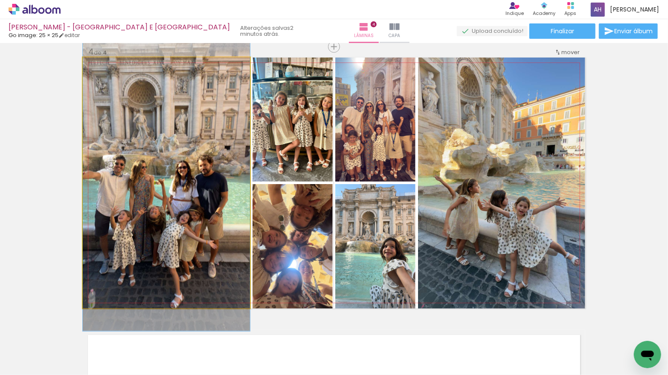
drag, startPoint x: 181, startPoint y: 187, endPoint x: 287, endPoint y: 159, distance: 109.5
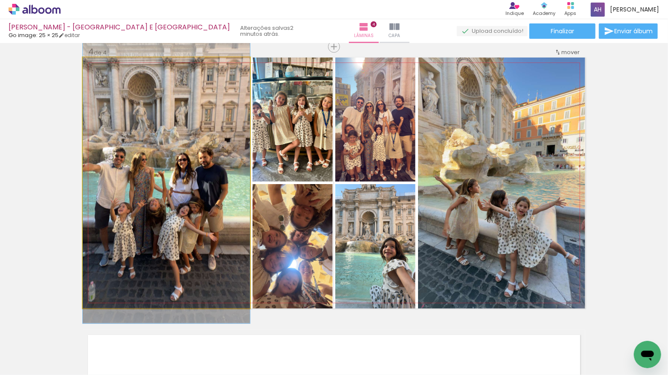
drag, startPoint x: 220, startPoint y: 190, endPoint x: 222, endPoint y: 181, distance: 9.3
click at [221, 181] on div at bounding box center [166, 174] width 167 height 297
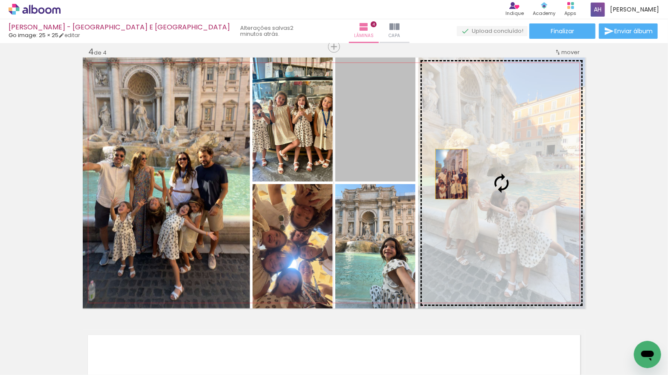
drag, startPoint x: 384, startPoint y: 157, endPoint x: 452, endPoint y: 174, distance: 70.5
click at [0, 0] on slot at bounding box center [0, 0] width 0 height 0
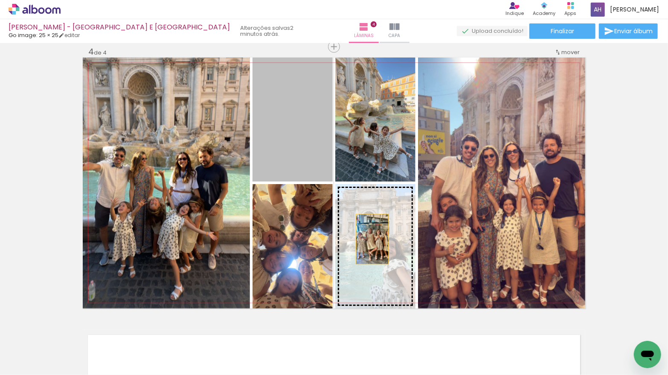
drag, startPoint x: 296, startPoint y: 132, endPoint x: 372, endPoint y: 247, distance: 137.5
click at [0, 0] on slot at bounding box center [0, 0] width 0 height 0
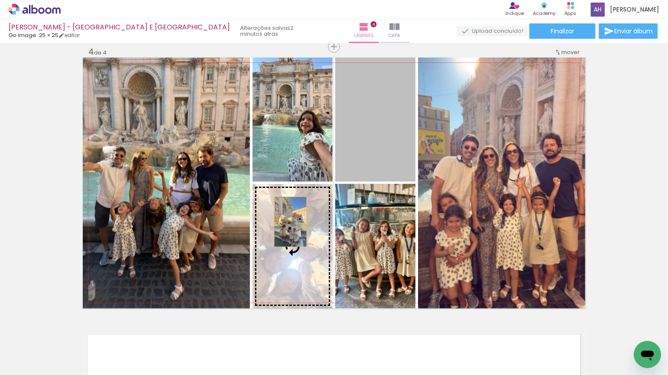
drag, startPoint x: 375, startPoint y: 143, endPoint x: 341, endPoint y: 134, distance: 35.4
click at [0, 0] on slot at bounding box center [0, 0] width 0 height 0
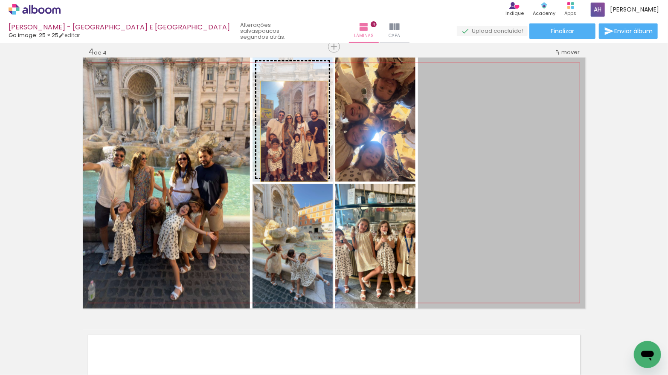
drag, startPoint x: 466, startPoint y: 181, endPoint x: 295, endPoint y: 131, distance: 177.8
click at [0, 0] on slot at bounding box center [0, 0] width 0 height 0
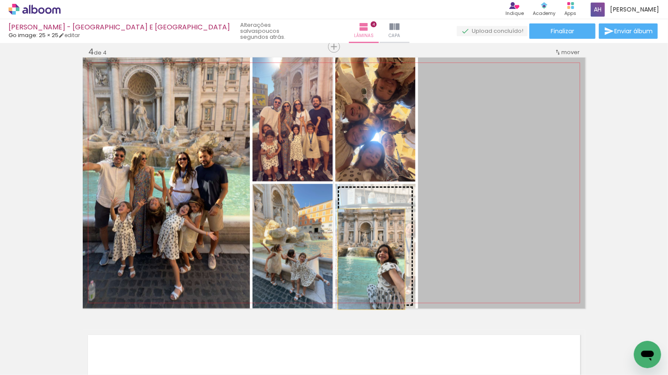
drag, startPoint x: 464, startPoint y: 193, endPoint x: 372, endPoint y: 259, distance: 113.8
click at [0, 0] on slot at bounding box center [0, 0] width 0 height 0
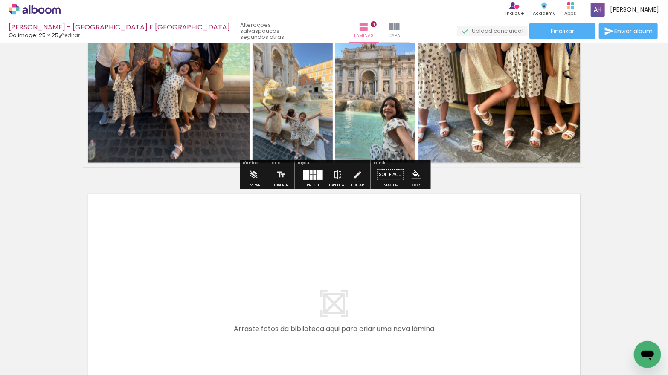
scroll to position [991, 0]
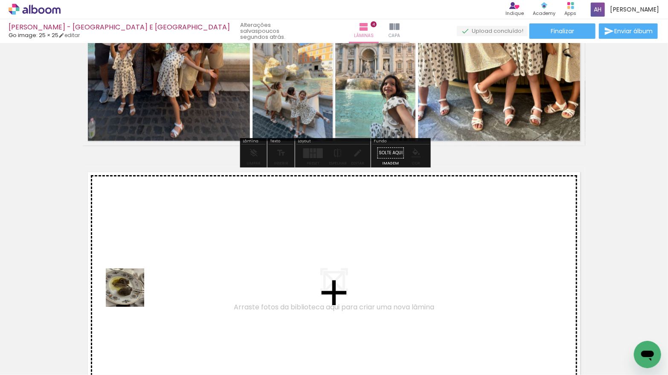
drag, startPoint x: 132, startPoint y: 343, endPoint x: 131, endPoint y: 291, distance: 51.6
click at [131, 291] on quentale-workspace at bounding box center [334, 187] width 668 height 375
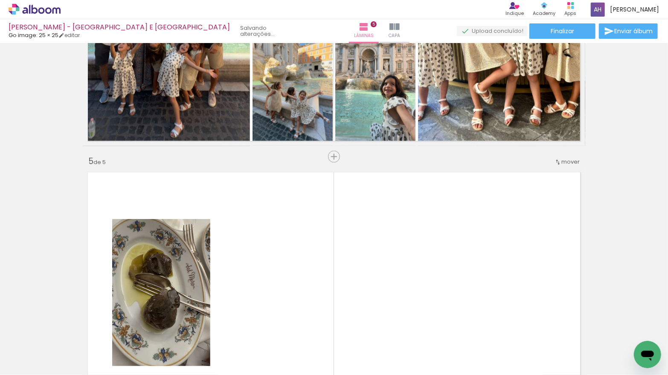
scroll to position [1101, 0]
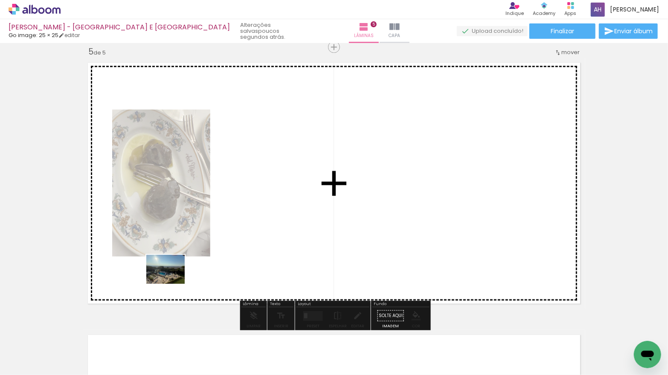
drag, startPoint x: 140, startPoint y: 348, endPoint x: 170, endPoint y: 302, distance: 54.8
click at [173, 276] on quentale-workspace at bounding box center [334, 187] width 668 height 375
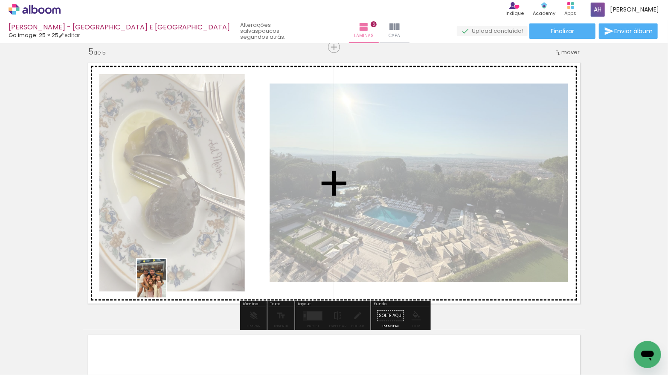
drag, startPoint x: 148, startPoint y: 327, endPoint x: 163, endPoint y: 285, distance: 44.4
click at [163, 285] on quentale-workspace at bounding box center [334, 187] width 668 height 375
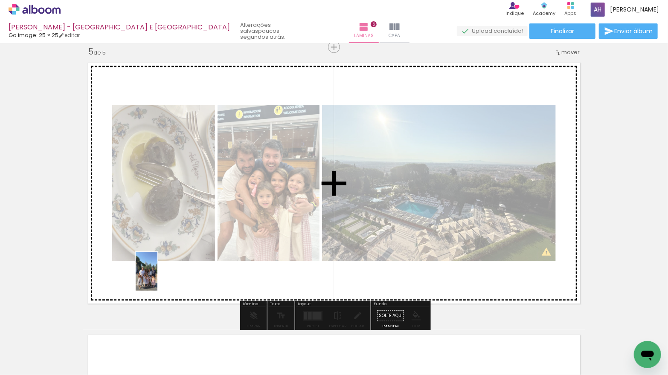
drag, startPoint x: 133, startPoint y: 344, endPoint x: 161, endPoint y: 278, distance: 71.9
click at [161, 278] on quentale-workspace at bounding box center [334, 187] width 668 height 375
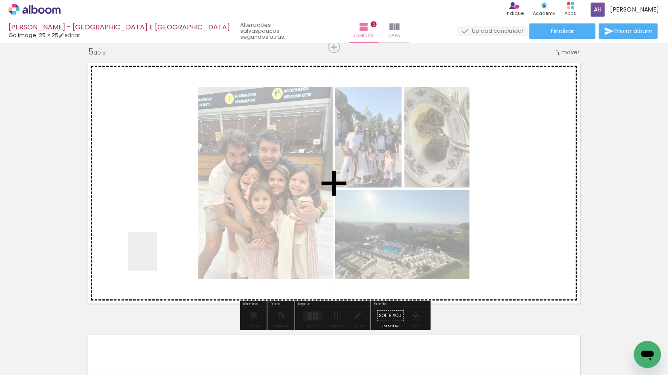
drag, startPoint x: 135, startPoint y: 346, endPoint x: 154, endPoint y: 258, distance: 89.4
click at [154, 258] on quentale-workspace at bounding box center [334, 187] width 668 height 375
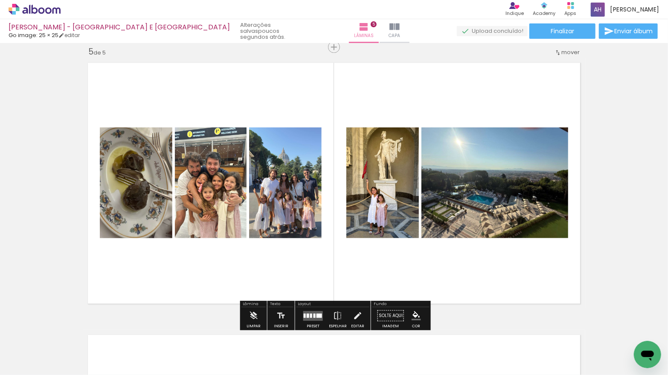
click at [310, 314] on div at bounding box center [311, 316] width 2 height 4
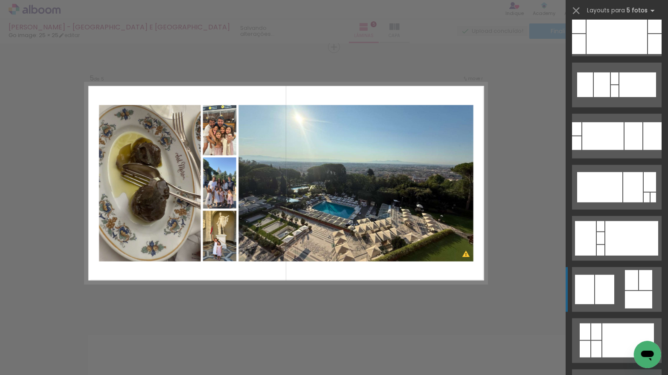
scroll to position [285, 0]
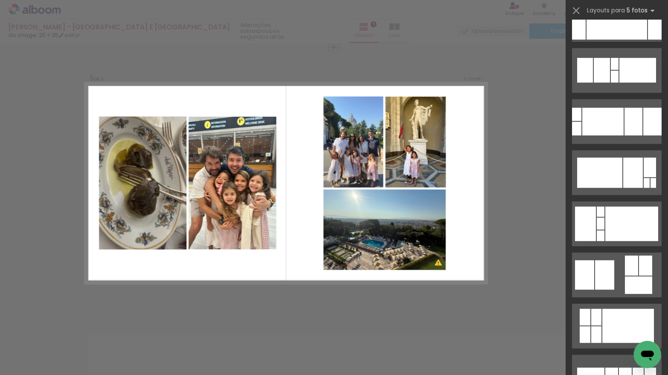
drag, startPoint x: 614, startPoint y: 267, endPoint x: 461, endPoint y: 320, distance: 162.3
click at [614, 267] on div at bounding box center [604, 275] width 19 height 29
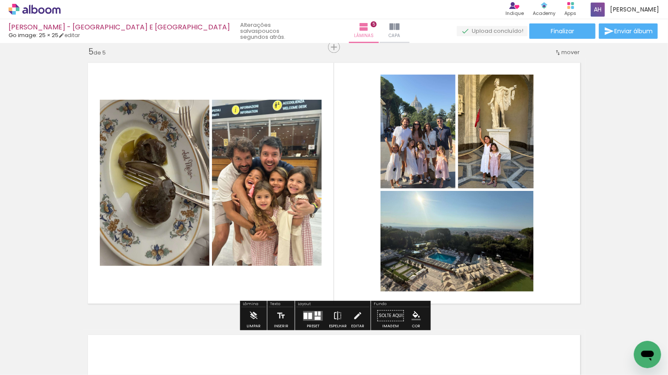
click at [335, 315] on iron-icon at bounding box center [337, 316] width 9 height 17
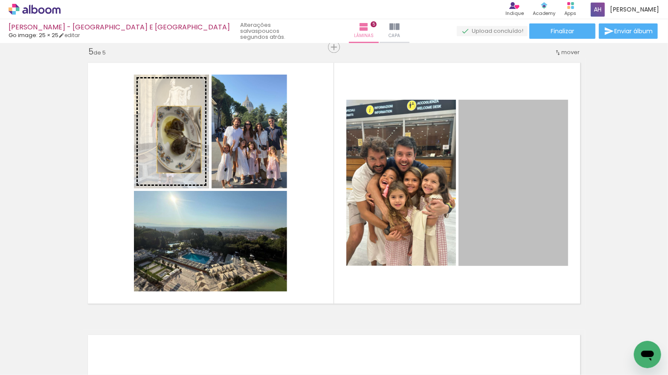
drag, startPoint x: 501, startPoint y: 199, endPoint x: 180, endPoint y: 137, distance: 327.5
click at [0, 0] on slot at bounding box center [0, 0] width 0 height 0
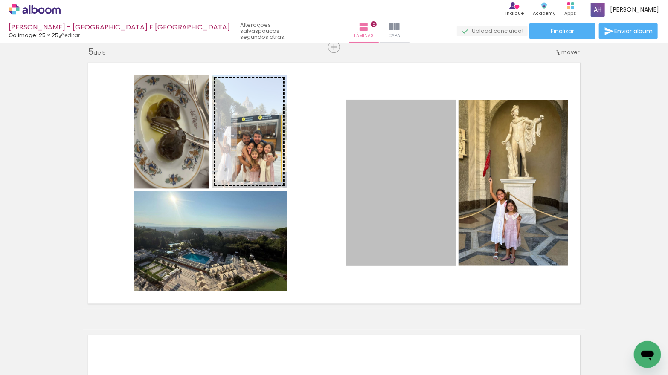
drag, startPoint x: 388, startPoint y: 192, endPoint x: 256, endPoint y: 145, distance: 140.7
click at [0, 0] on slot at bounding box center [0, 0] width 0 height 0
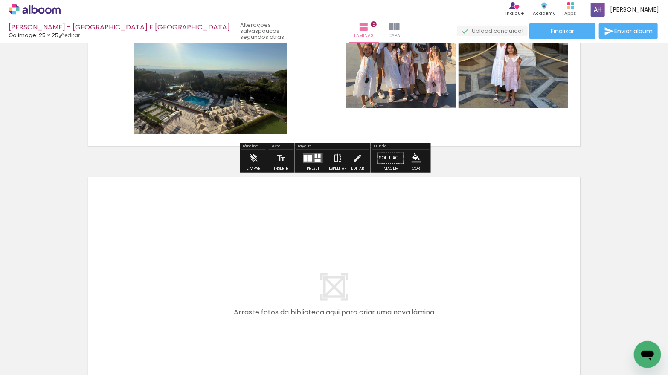
scroll to position [1270, 0]
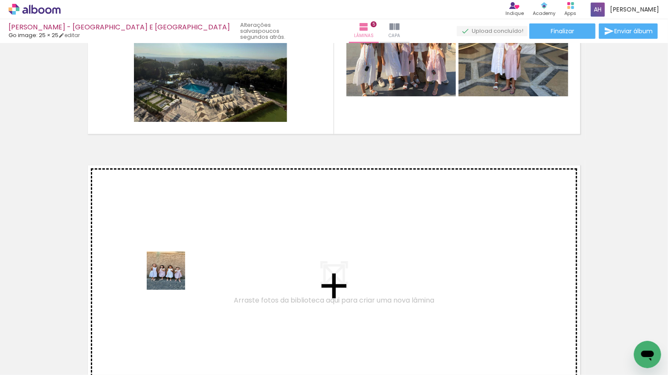
drag, startPoint x: 181, startPoint y: 346, endPoint x: 172, endPoint y: 276, distance: 69.6
click at [172, 276] on quentale-workspace at bounding box center [334, 187] width 668 height 375
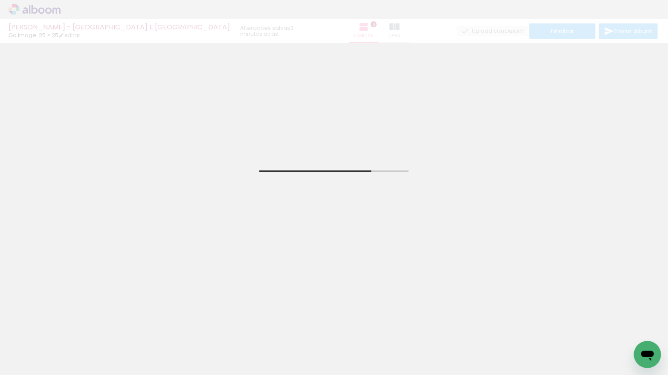
click at [37, 350] on input "Todas as fotos" at bounding box center [24, 349] width 32 height 7
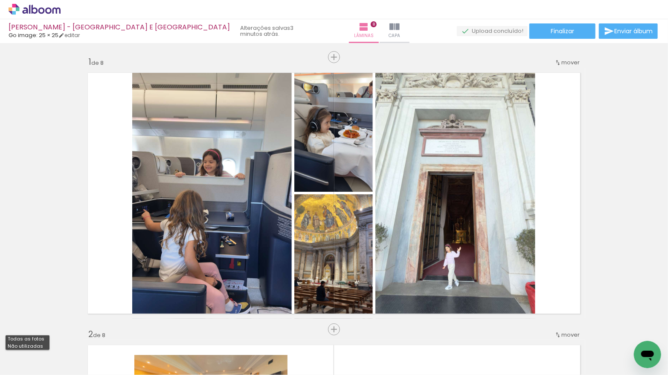
click at [0, 0] on slot "Não utilizadas" at bounding box center [0, 0] width 0 height 0
type input "Não utilizadas"
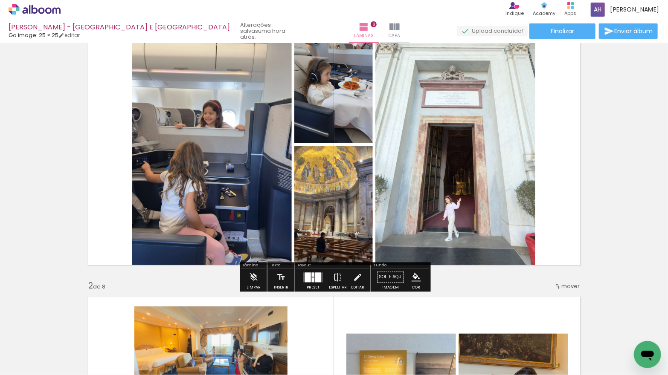
scroll to position [51, 0]
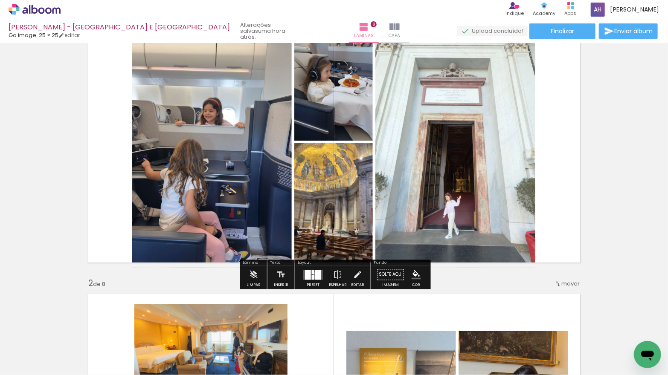
click at [315, 276] on div at bounding box center [318, 275] width 6 height 10
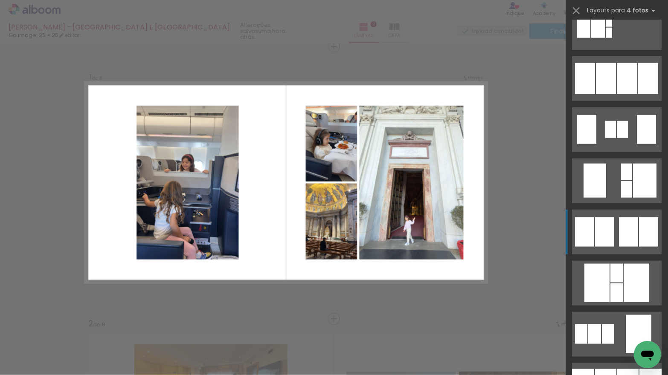
scroll to position [593, 0]
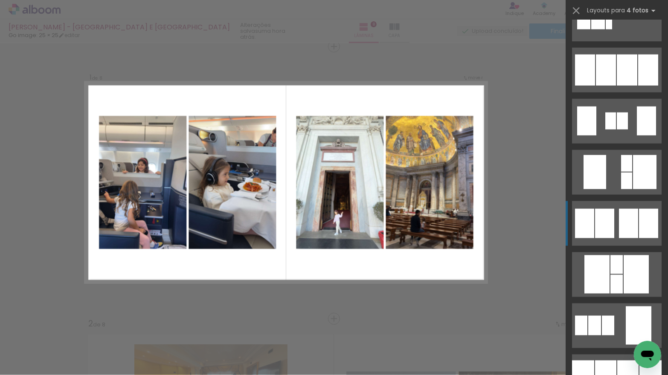
click at [609, 227] on div at bounding box center [604, 223] width 19 height 29
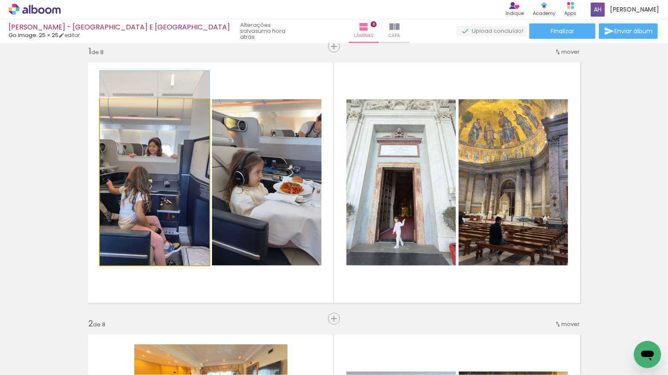
drag, startPoint x: 167, startPoint y: 202, endPoint x: 173, endPoint y: 184, distance: 18.5
click at [166, 178] on div at bounding box center [155, 168] width 110 height 195
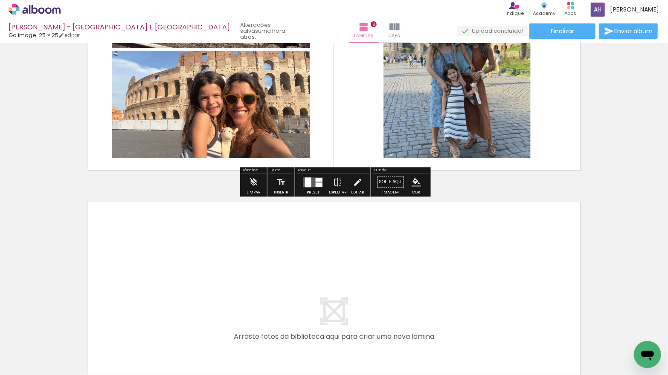
scroll to position [2134, 0]
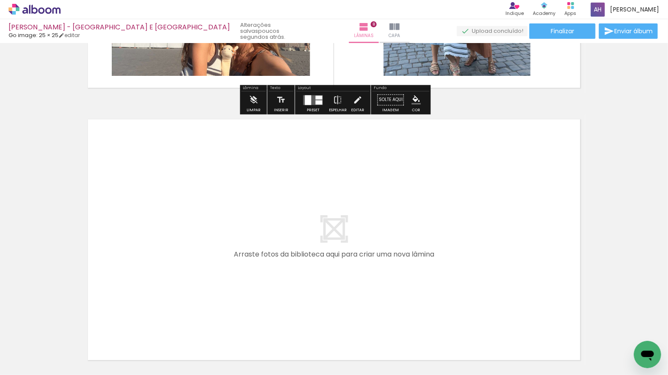
click at [40, 349] on input "Todas as fotos" at bounding box center [24, 349] width 32 height 7
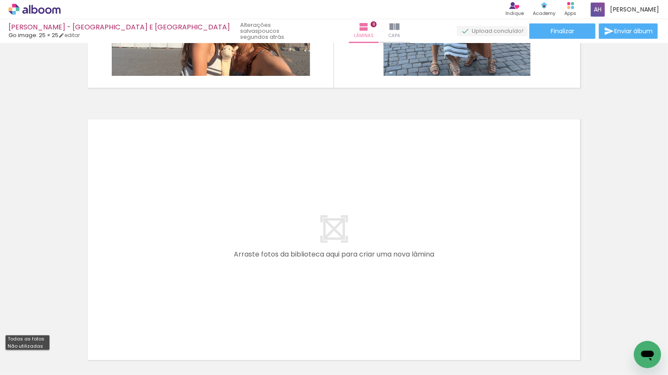
click at [41, 347] on paper-item "Não utilizadas" at bounding box center [28, 346] width 44 height 7
type input "Não utilizadas"
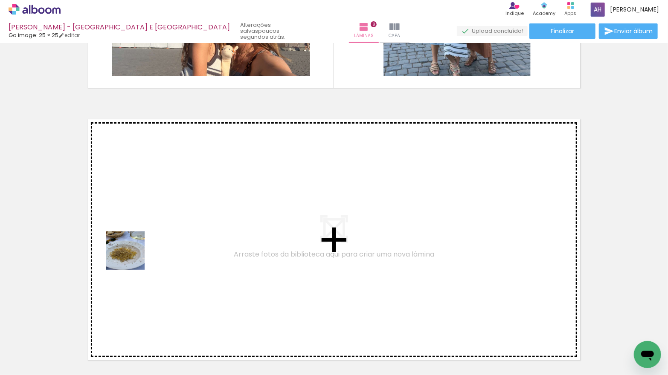
drag, startPoint x: 130, startPoint y: 345, endPoint x: 132, endPoint y: 257, distance: 87.5
click at [132, 257] on quentale-workspace at bounding box center [334, 187] width 668 height 375
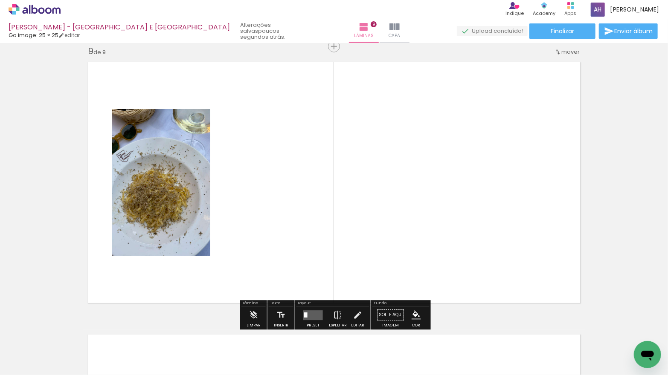
scroll to position [2191, 0]
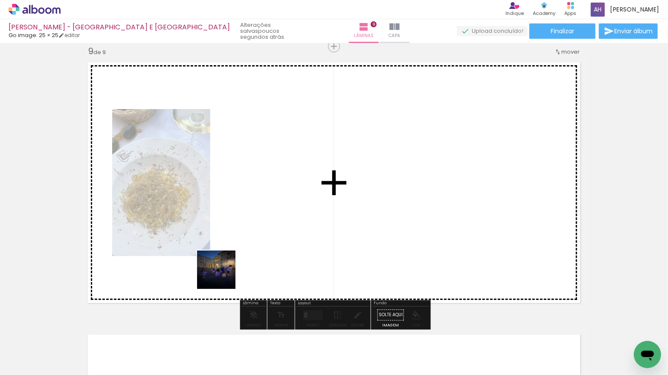
drag, startPoint x: 140, startPoint y: 349, endPoint x: 161, endPoint y: 334, distance: 25.2
click at [223, 276] on quentale-workspace at bounding box center [334, 187] width 668 height 375
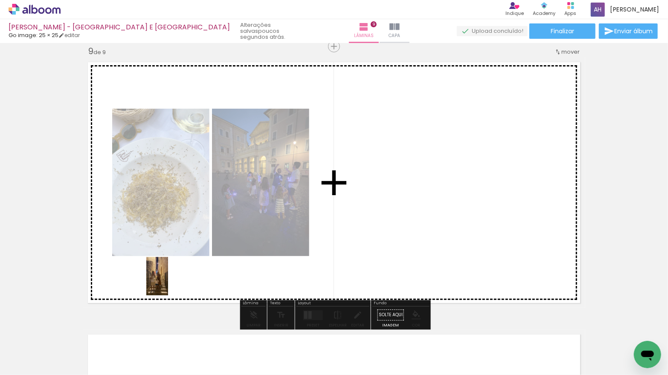
drag, startPoint x: 150, startPoint y: 320, endPoint x: 169, endPoint y: 304, distance: 24.2
click at [172, 282] on quentale-workspace at bounding box center [334, 187] width 668 height 375
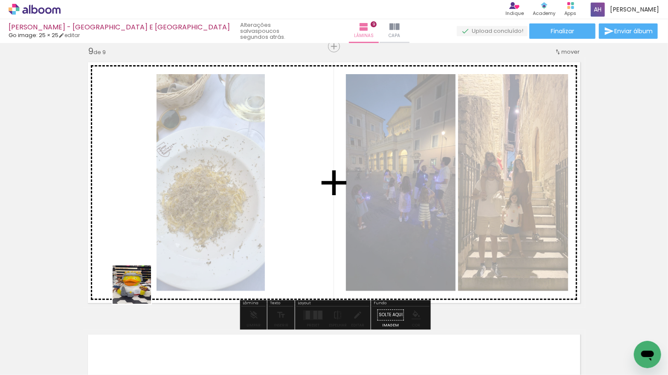
drag, startPoint x: 141, startPoint y: 346, endPoint x: 140, endPoint y: 264, distance: 81.9
click at [138, 266] on quentale-workspace at bounding box center [334, 187] width 668 height 375
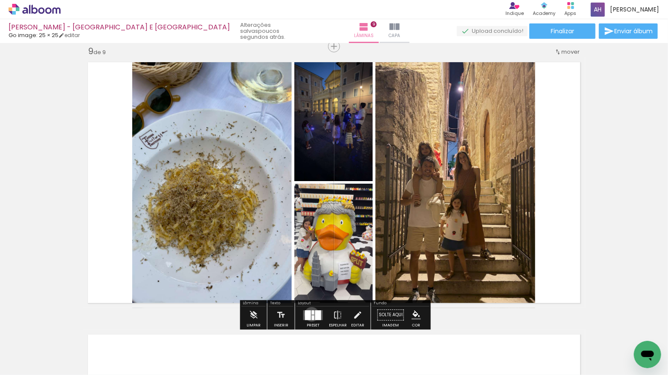
click at [312, 314] on div at bounding box center [313, 313] width 3 height 4
